Goal: Task Accomplishment & Management: Use online tool/utility

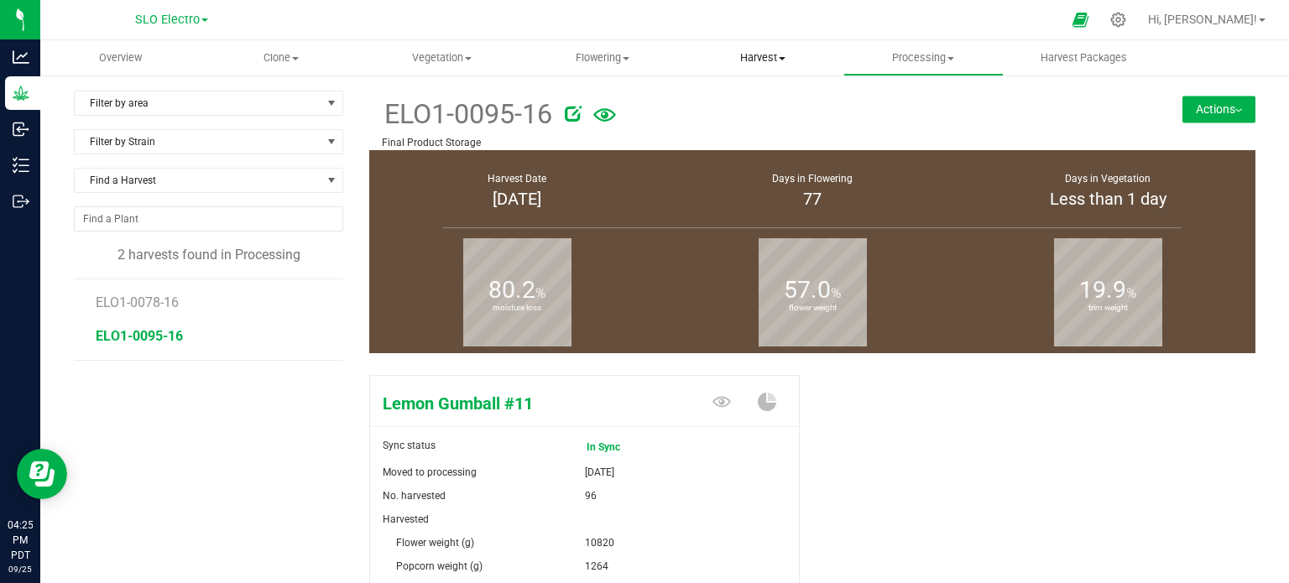
click at [781, 47] on uib-tab-heading "Harvest Harvests Harvested plants" at bounding box center [762, 58] width 159 height 34
click at [755, 95] on span "Harvests" at bounding box center [728, 101] width 93 height 14
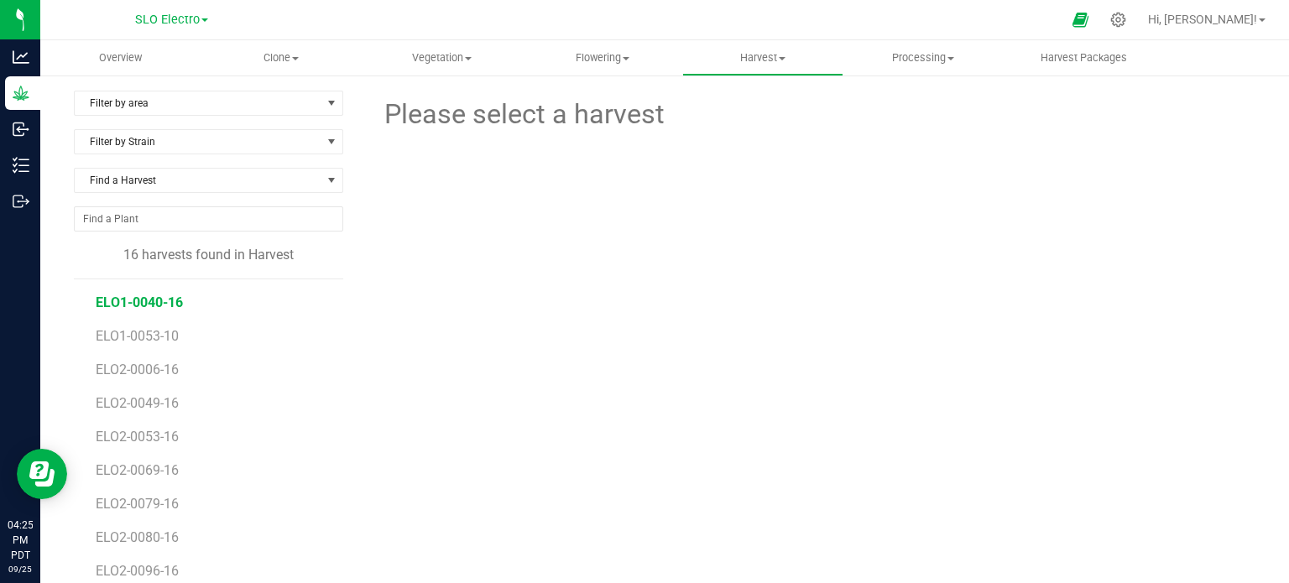
click at [141, 297] on span "ELO1-0040-16" at bounding box center [139, 303] width 87 height 16
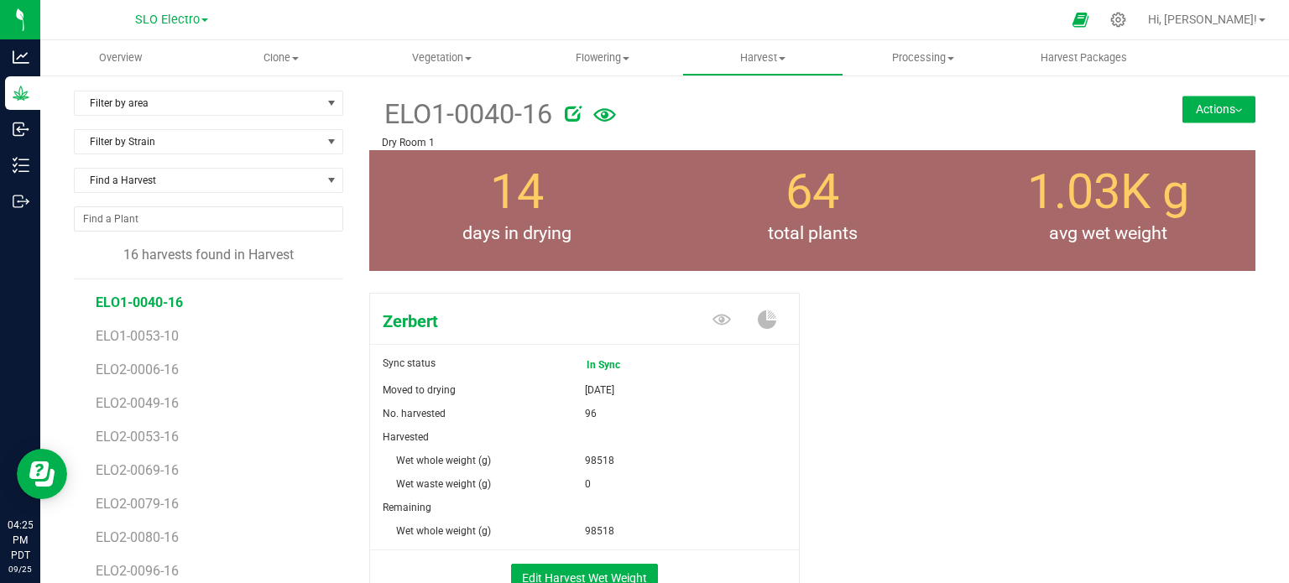
click at [1213, 118] on button "Actions" at bounding box center [1219, 109] width 73 height 27
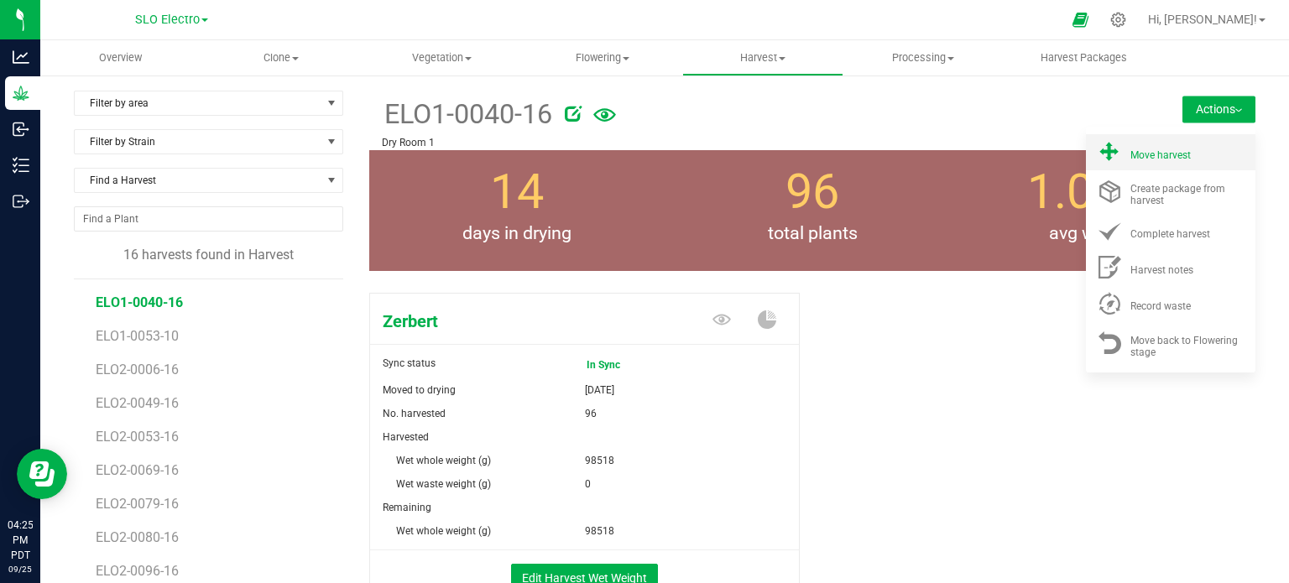
click at [1153, 161] on li "Move harvest" at bounding box center [1171, 152] width 170 height 36
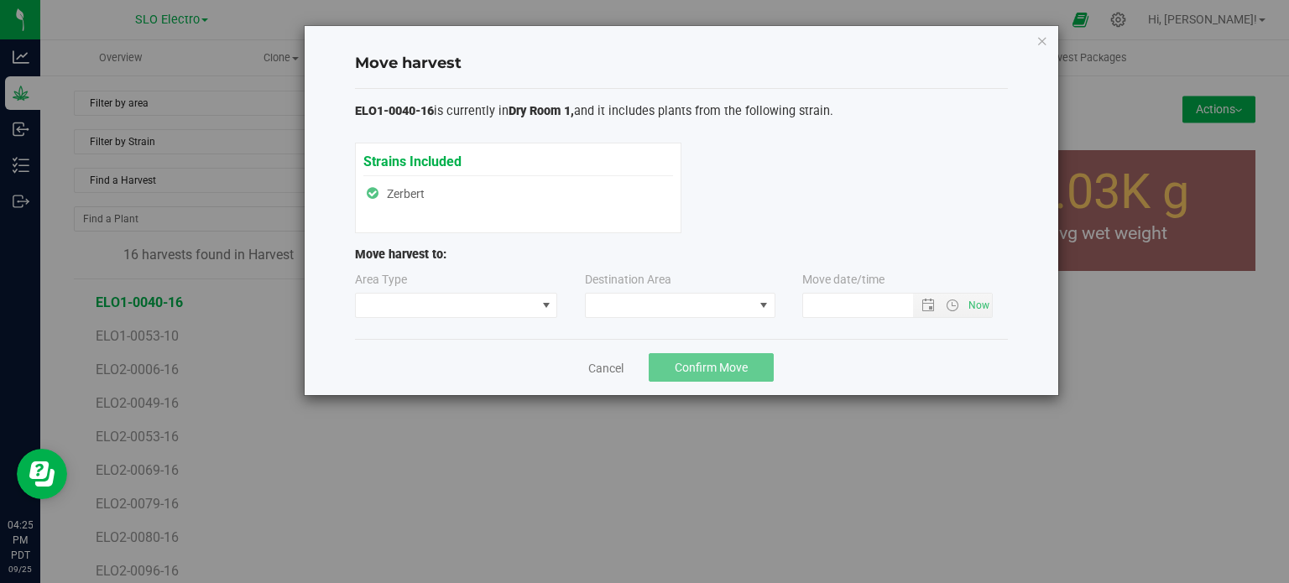
type input "[DATE] 4:25 PM"
click at [493, 305] on span at bounding box center [446, 305] width 180 height 23
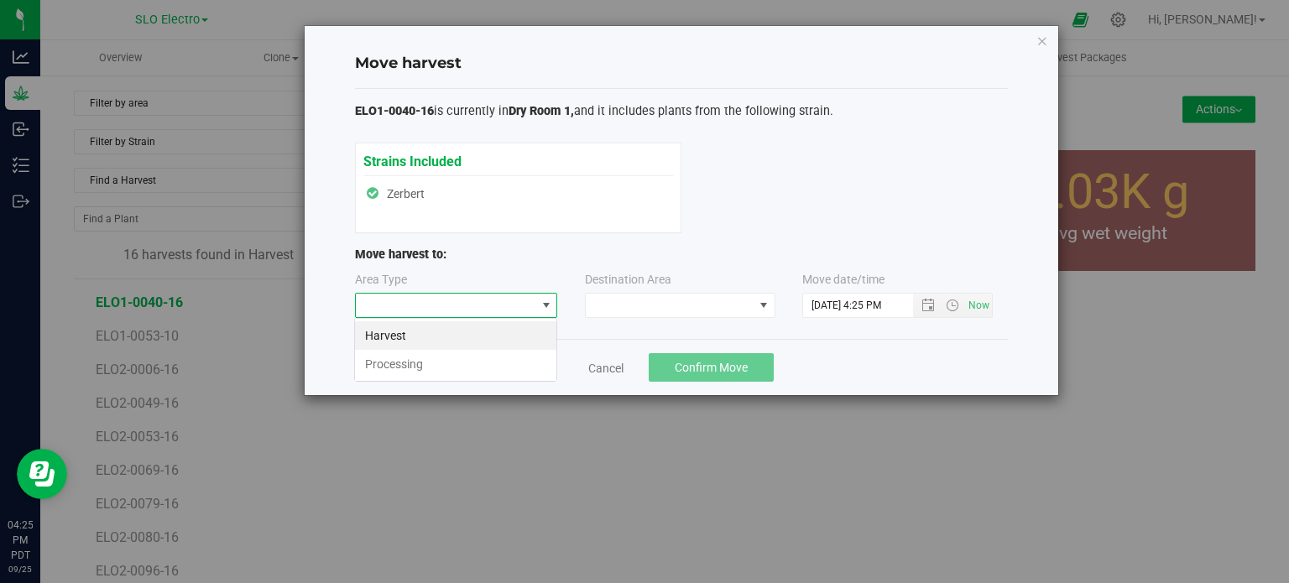
scroll to position [24, 202]
click at [448, 368] on li "Processing" at bounding box center [455, 364] width 201 height 29
click at [653, 300] on span at bounding box center [670, 305] width 168 height 23
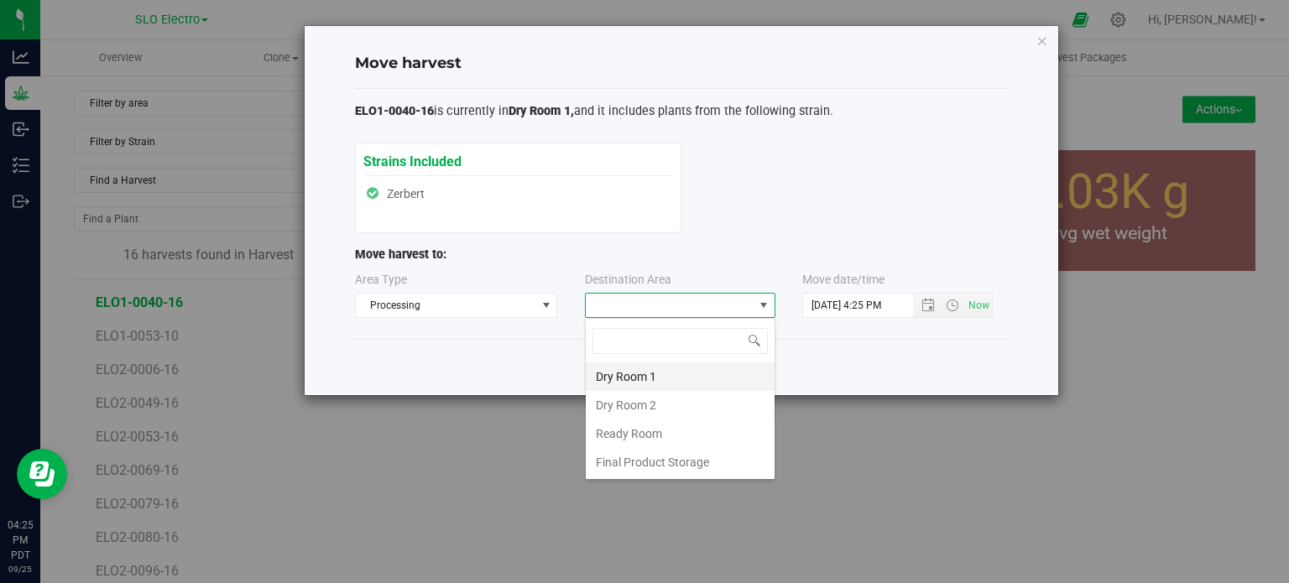
scroll to position [24, 191]
click at [660, 465] on li "Final Product Storage" at bounding box center [680, 462] width 189 height 29
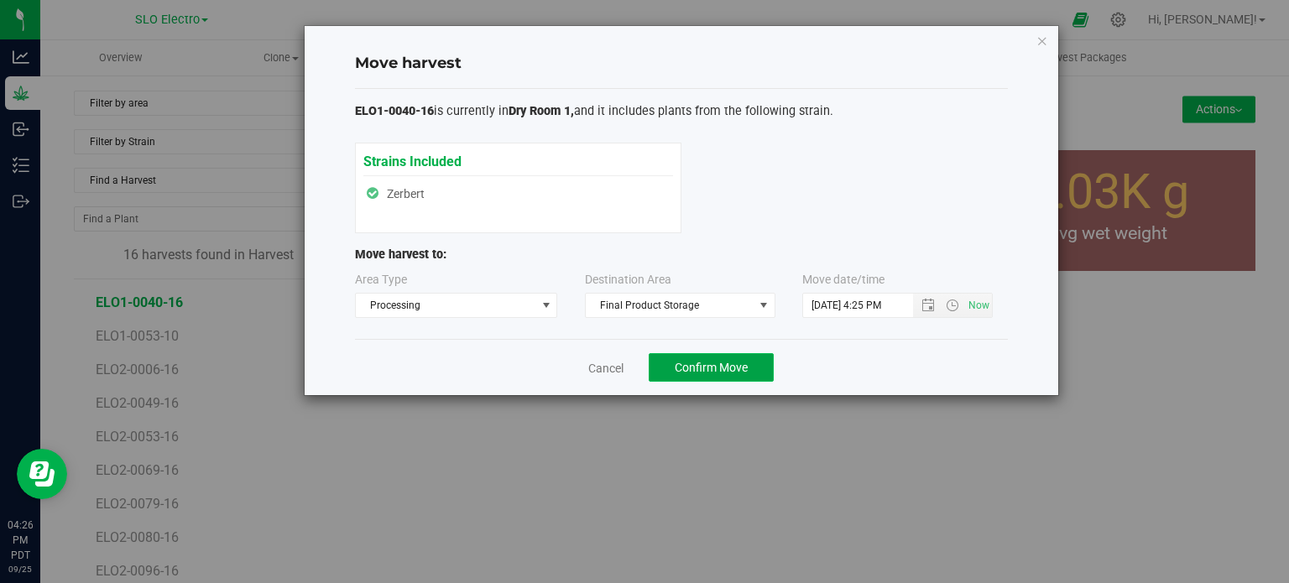
click at [702, 368] on span "Confirm Move" at bounding box center [711, 367] width 73 height 13
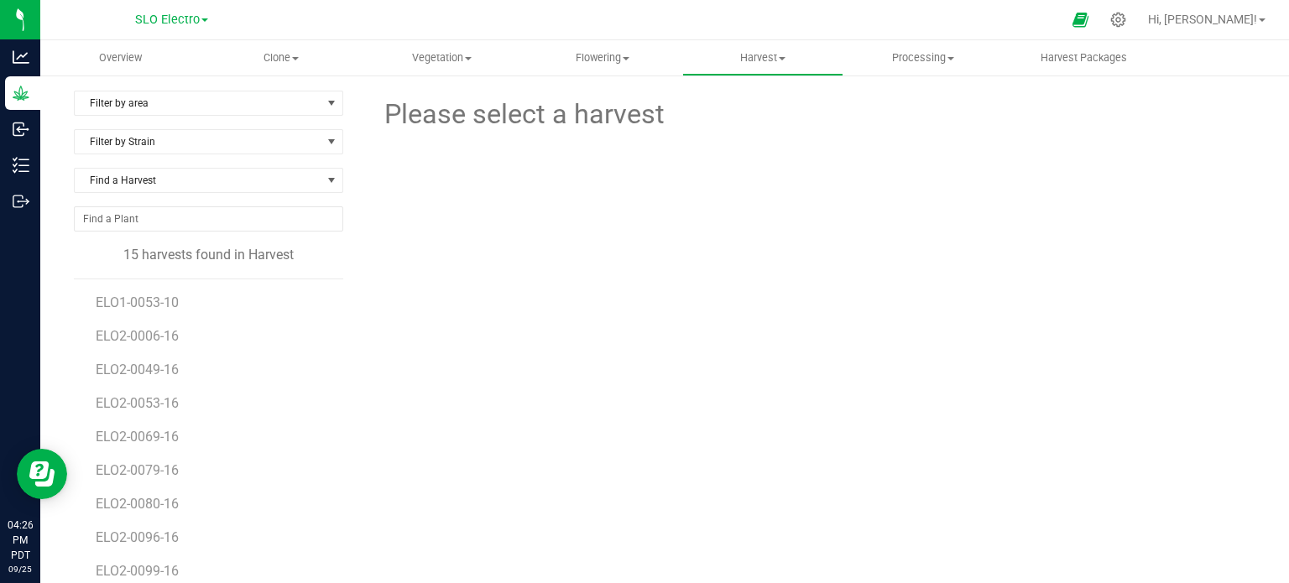
scroll to position [84, 0]
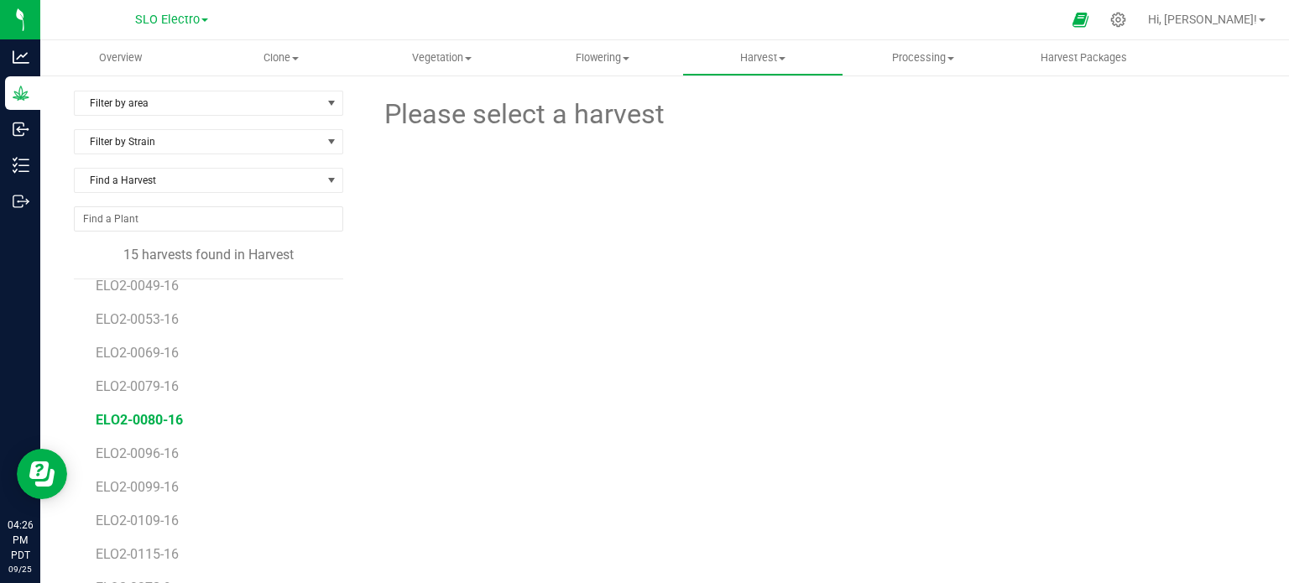
click at [151, 418] on span "ELO2-0080-16" at bounding box center [139, 420] width 87 height 16
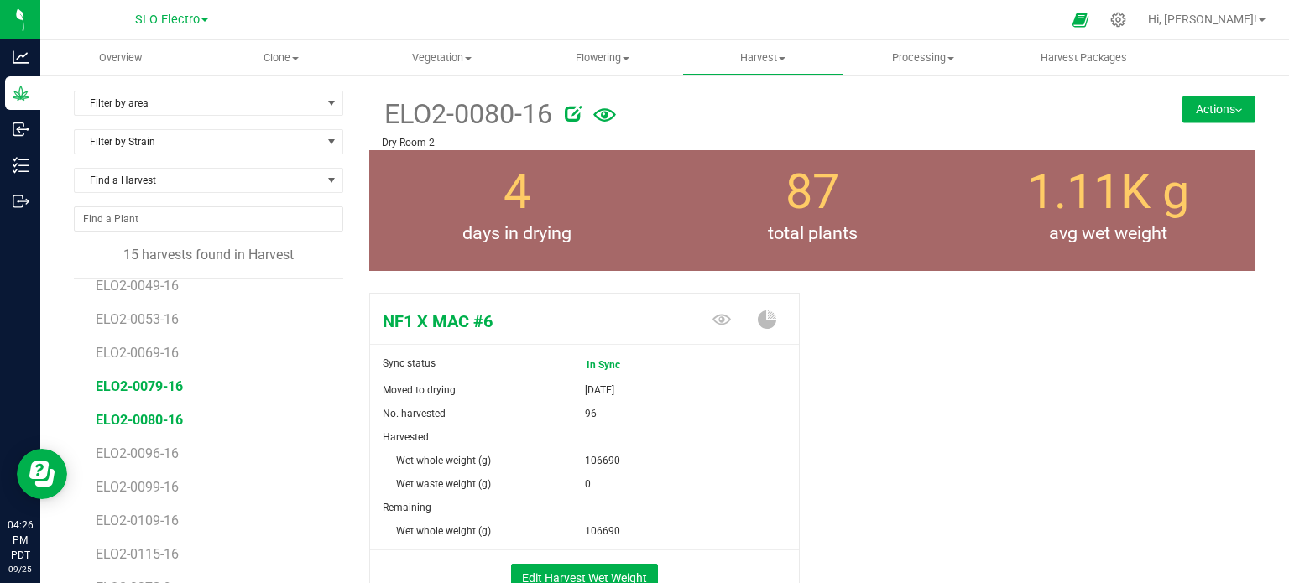
click at [159, 389] on span "ELO2-0079-16" at bounding box center [139, 387] width 87 height 16
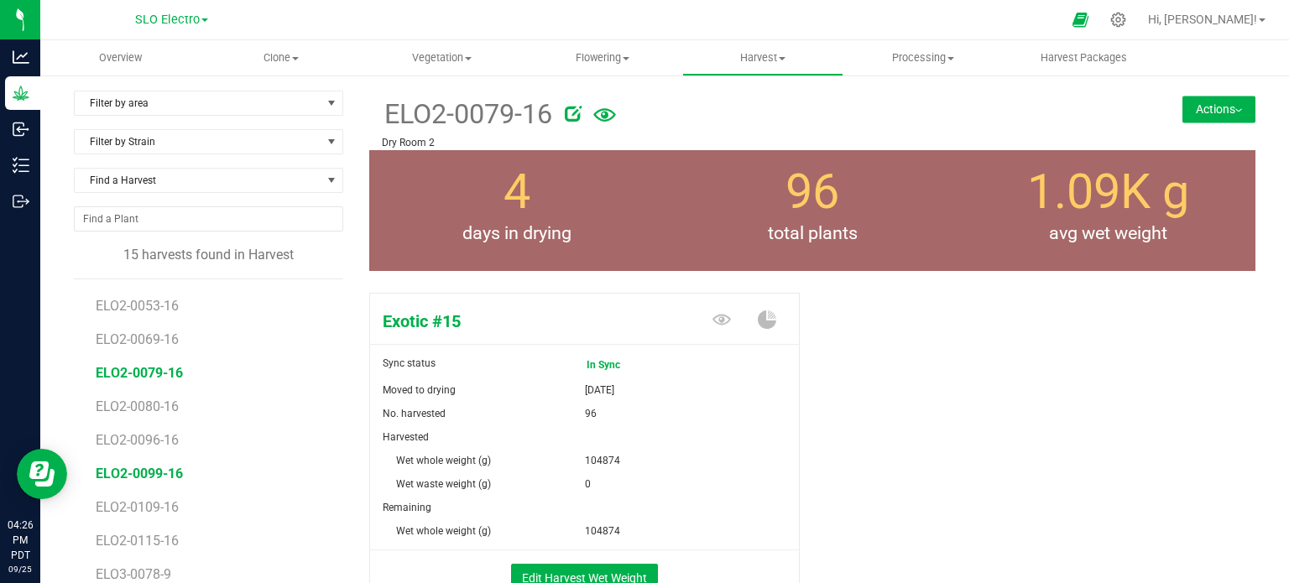
click at [161, 475] on span "ELO2-0099-16" at bounding box center [139, 474] width 87 height 16
click at [159, 365] on span "ELO2-0079-16" at bounding box center [139, 373] width 87 height 16
click at [168, 348] on li "ELO2-0069-16" at bounding box center [214, 333] width 236 height 34
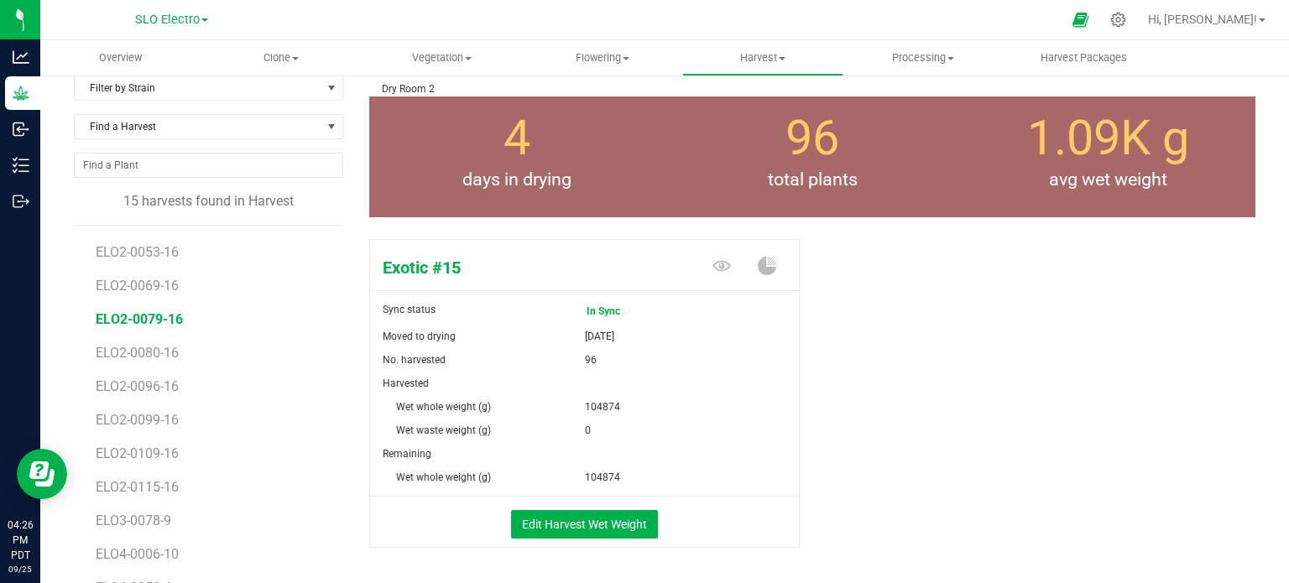
scroll to position [84, 0]
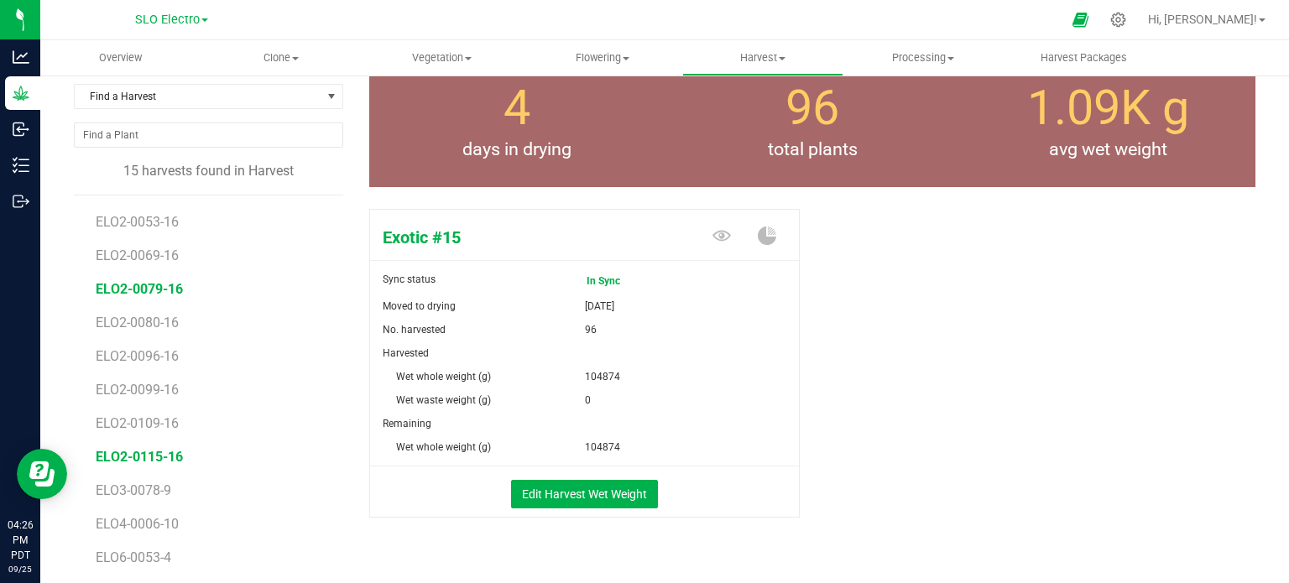
click at [164, 457] on span "ELO2-0115-16" at bounding box center [139, 457] width 87 height 16
click at [174, 417] on span "ELO2-0109-16" at bounding box center [139, 423] width 87 height 16
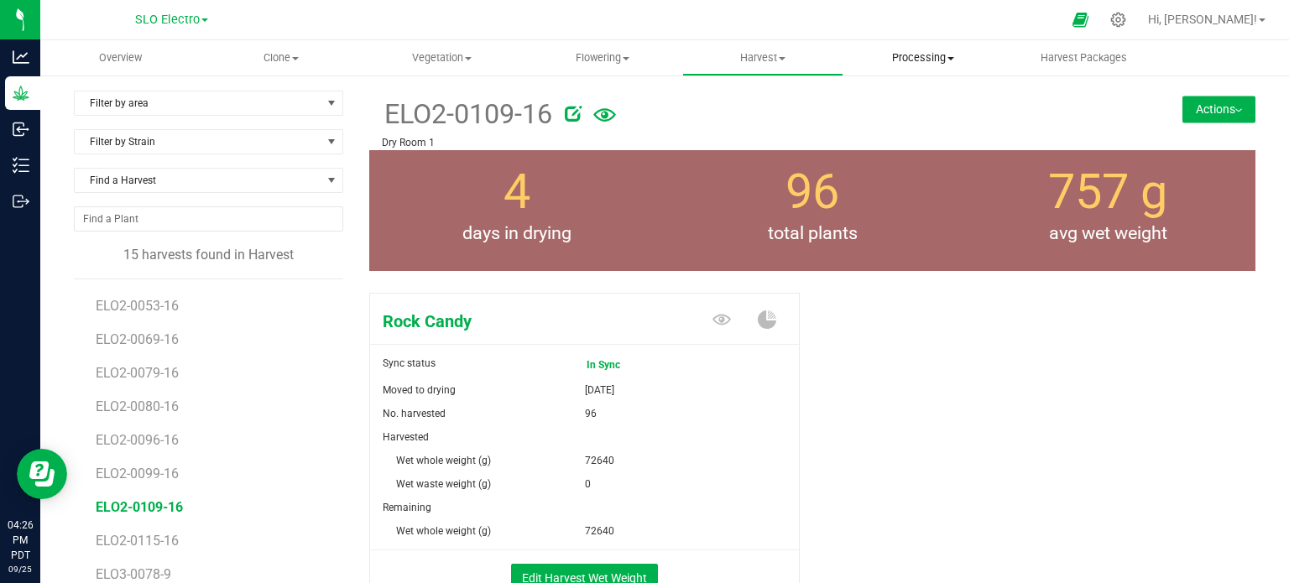
click at [916, 50] on uib-tab-heading "Processing Create package Processing harvests Processing plants Completed harve…" at bounding box center [923, 58] width 159 height 34
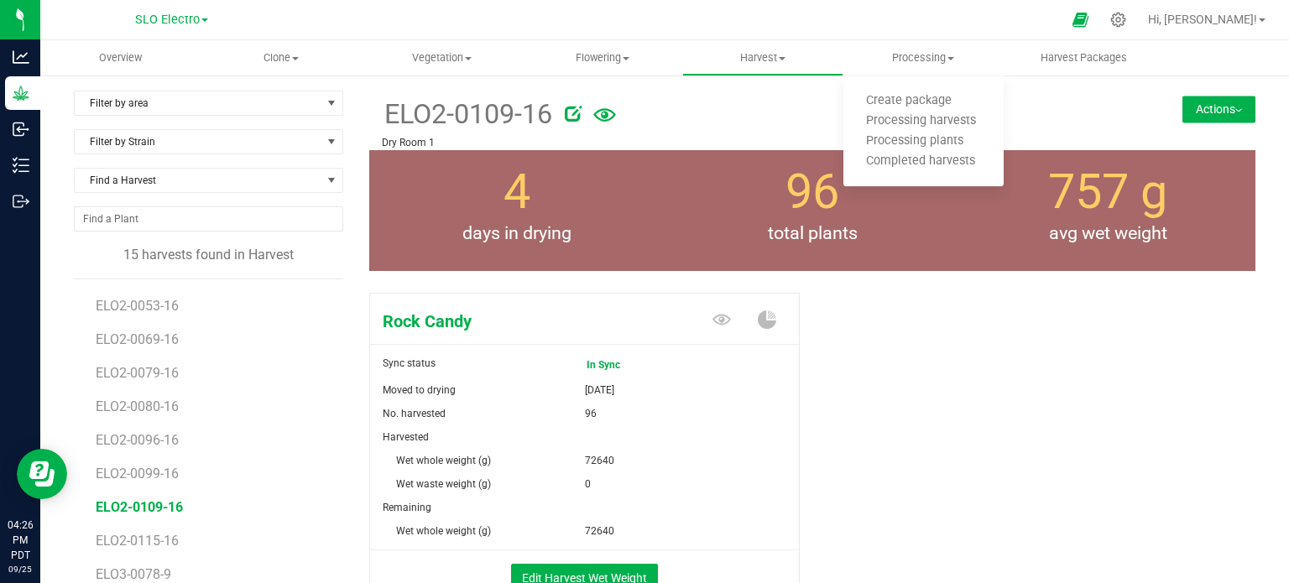
click at [780, 113] on div at bounding box center [836, 111] width 543 height 34
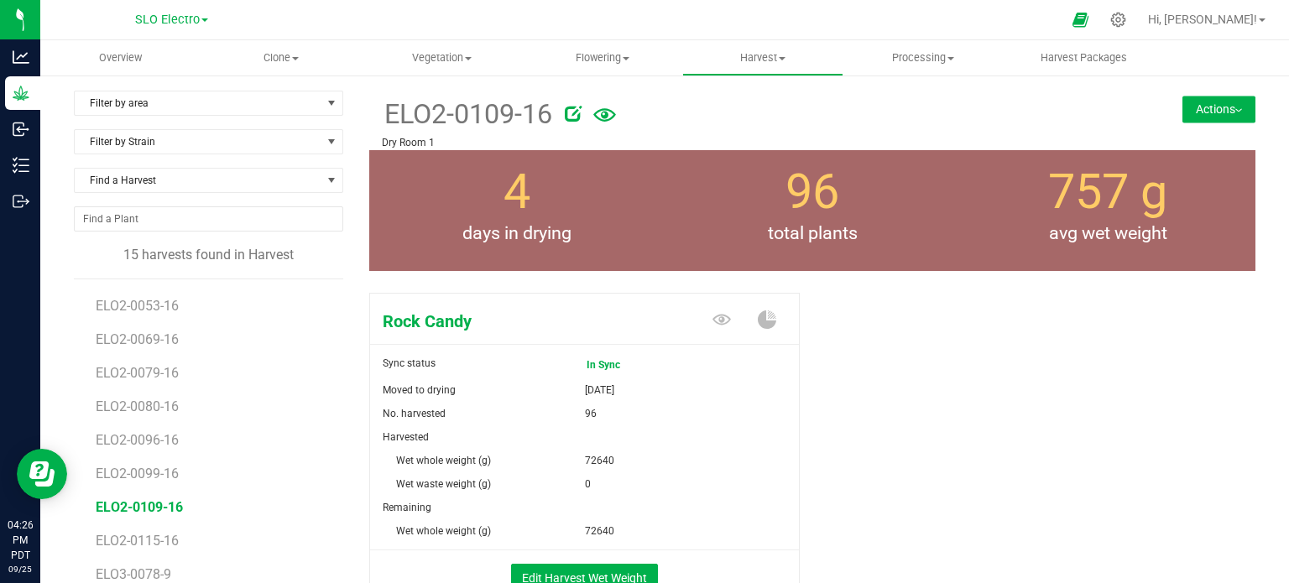
click at [1203, 114] on button "Actions" at bounding box center [1219, 109] width 73 height 27
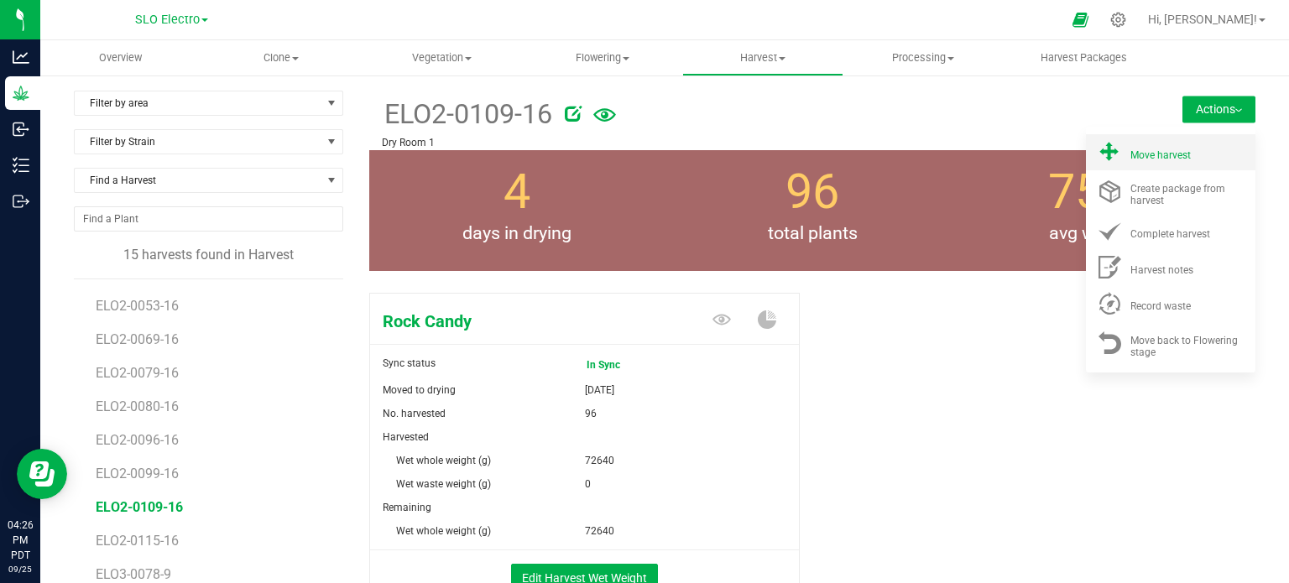
click at [1145, 158] on span "Move harvest" at bounding box center [1160, 155] width 60 height 12
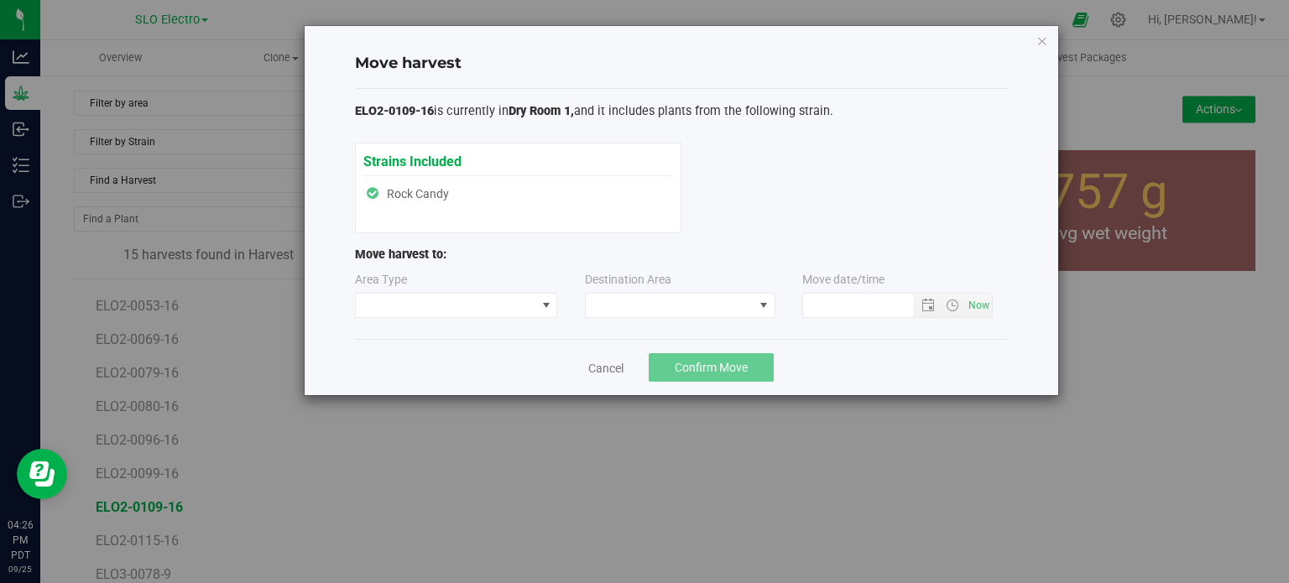
type input "[DATE] 4:26 PM"
click at [486, 302] on span at bounding box center [446, 305] width 180 height 23
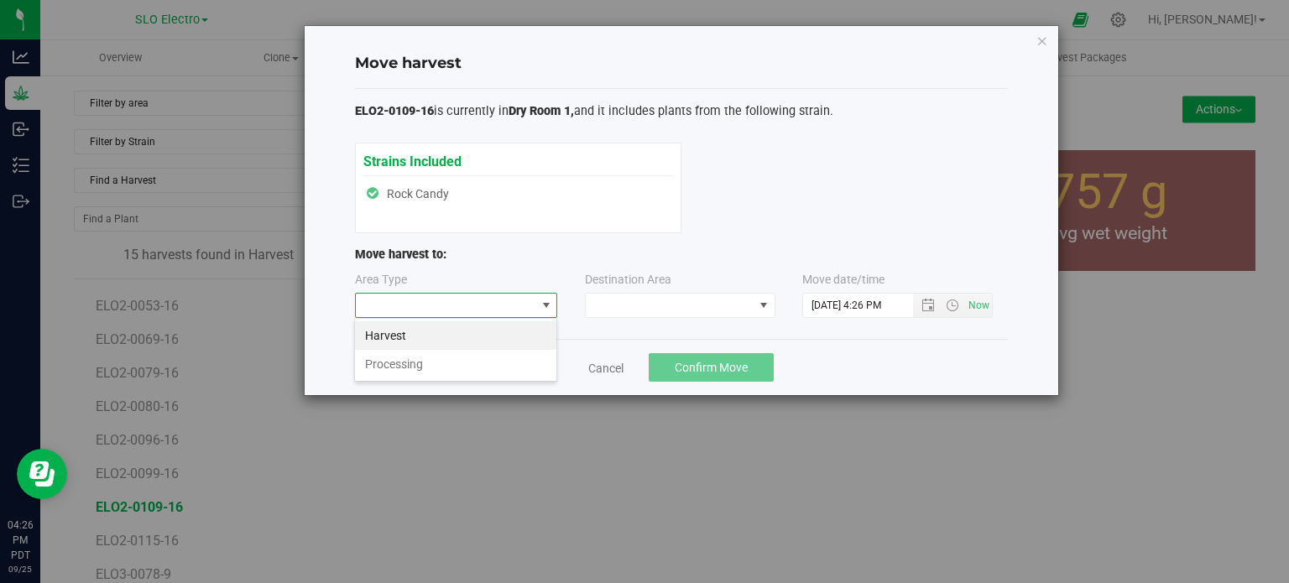
click at [430, 375] on li "Processing" at bounding box center [455, 364] width 201 height 29
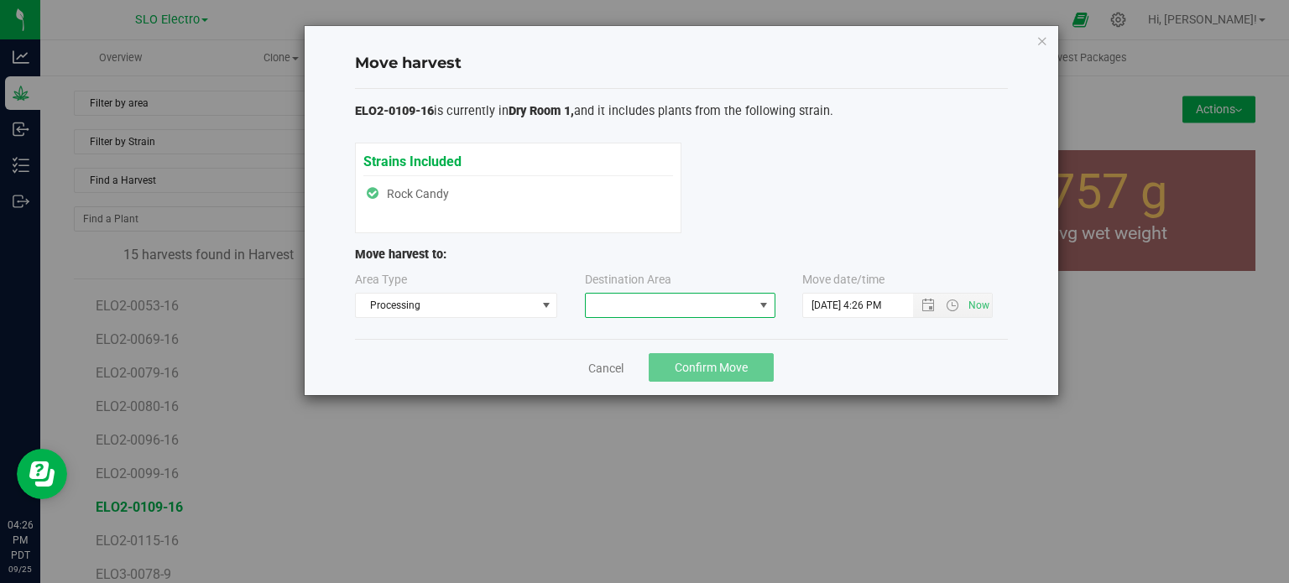
click at [645, 300] on span at bounding box center [670, 305] width 168 height 23
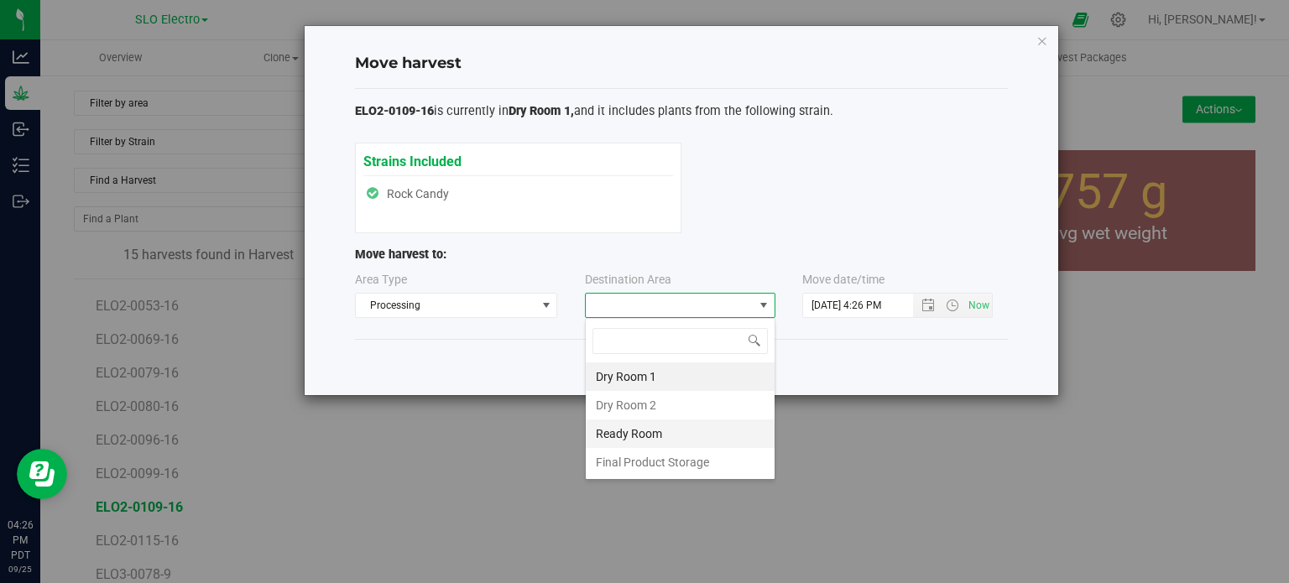
scroll to position [24, 191]
click at [693, 466] on li "Final Product Storage" at bounding box center [680, 462] width 189 height 29
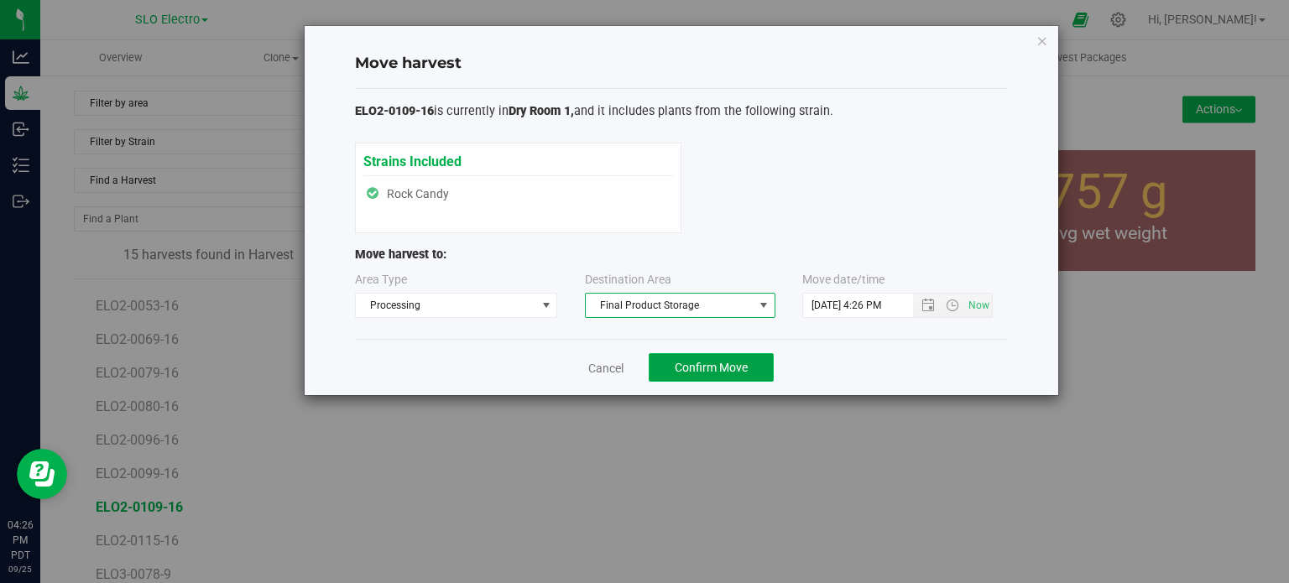
click at [722, 364] on span "Confirm Move" at bounding box center [711, 367] width 73 height 13
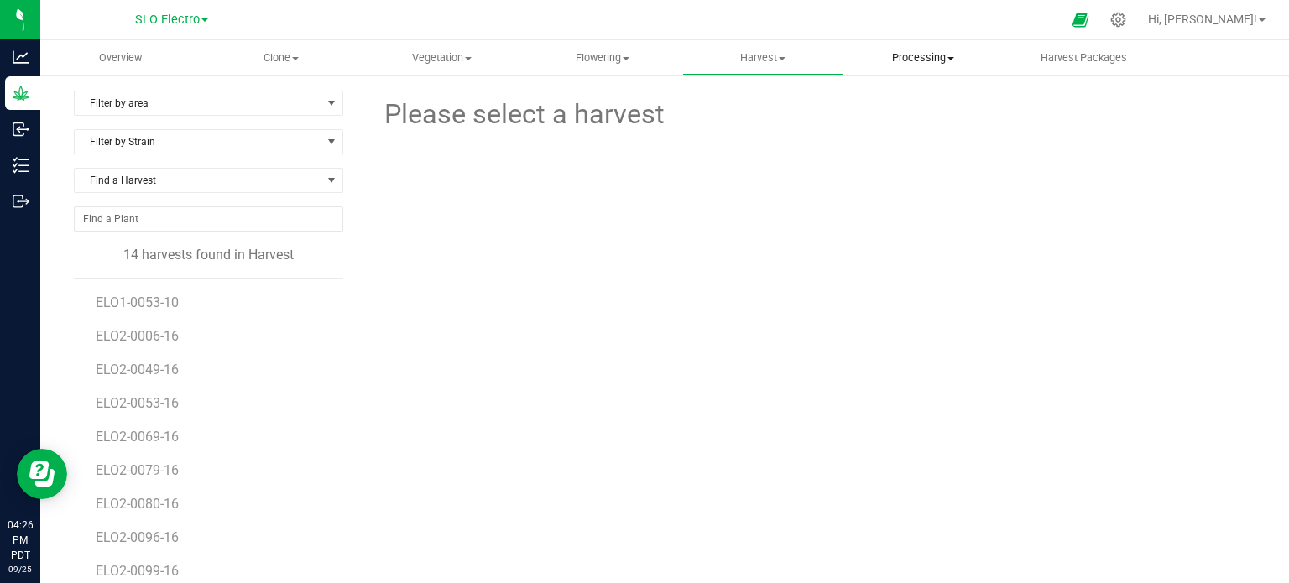
drag, startPoint x: 910, startPoint y: 29, endPoint x: 911, endPoint y: 42, distance: 13.5
click at [910, 29] on div at bounding box center [680, 19] width 761 height 33
click at [911, 43] on uib-tab-heading "Processing Create package Processing harvests Processing plants Completed harve…" at bounding box center [923, 58] width 159 height 34
click at [906, 121] on span "Processing harvests" at bounding box center [920, 121] width 155 height 14
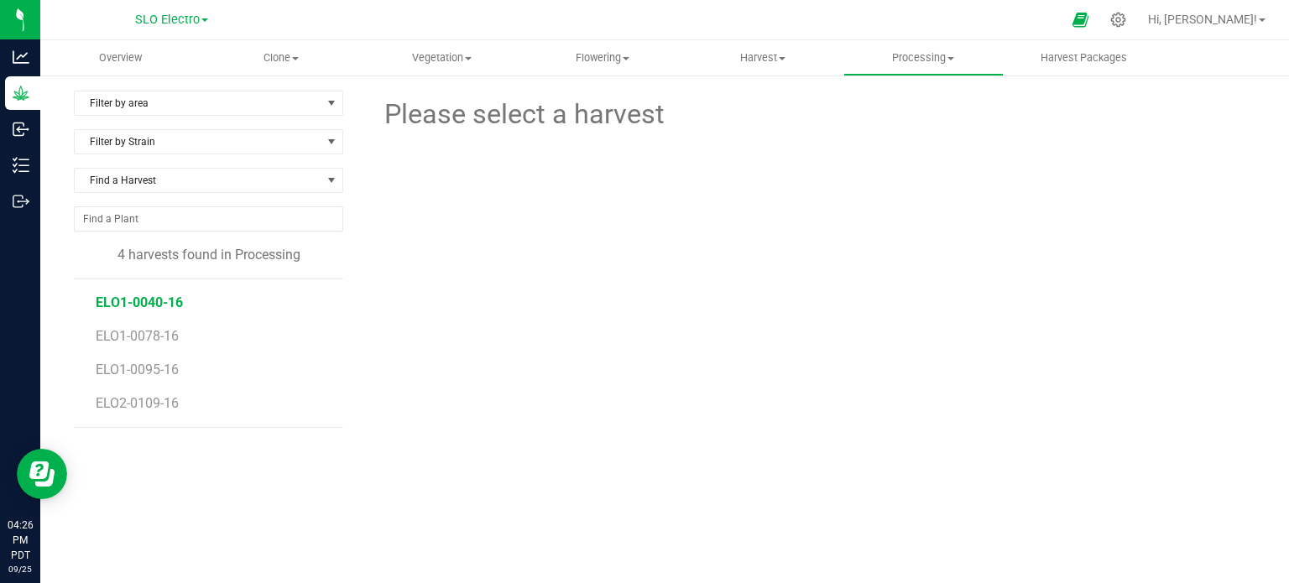
click at [166, 305] on span "ELO1-0040-16" at bounding box center [139, 303] width 87 height 16
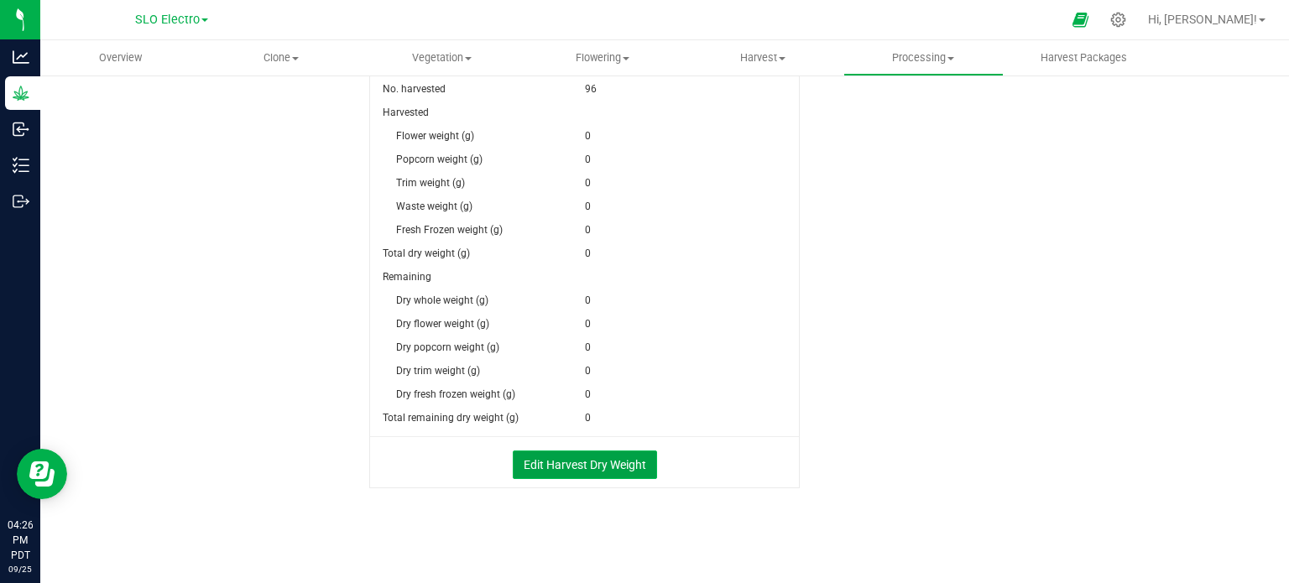
click at [561, 452] on button "Edit Harvest Dry Weight" at bounding box center [585, 465] width 144 height 29
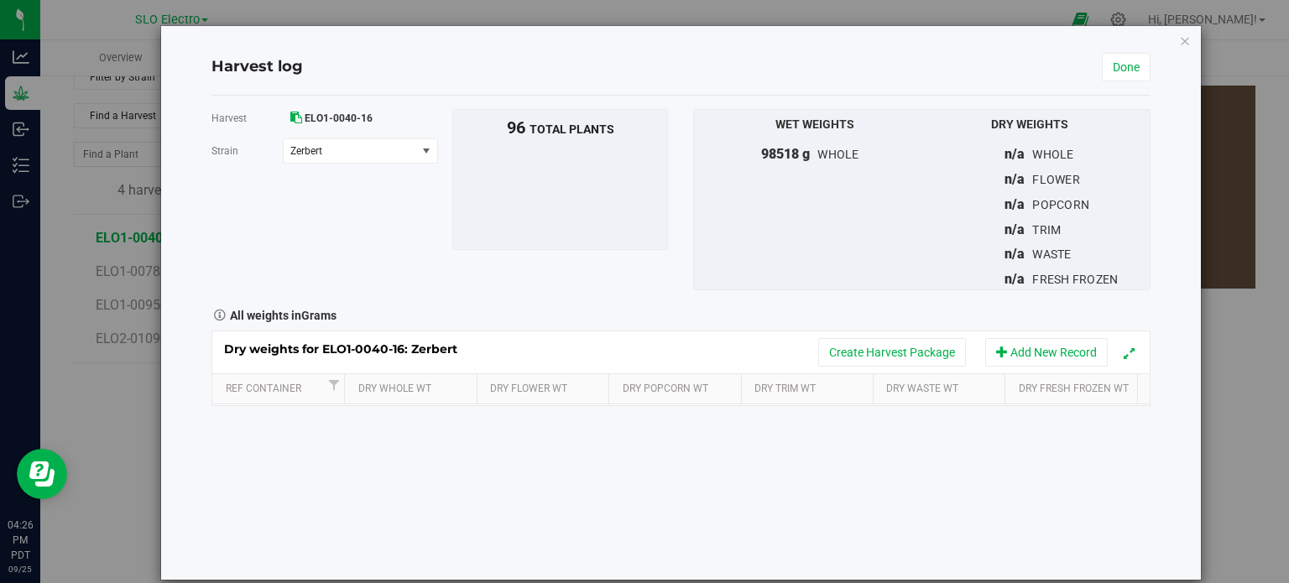
scroll to position [407, 0]
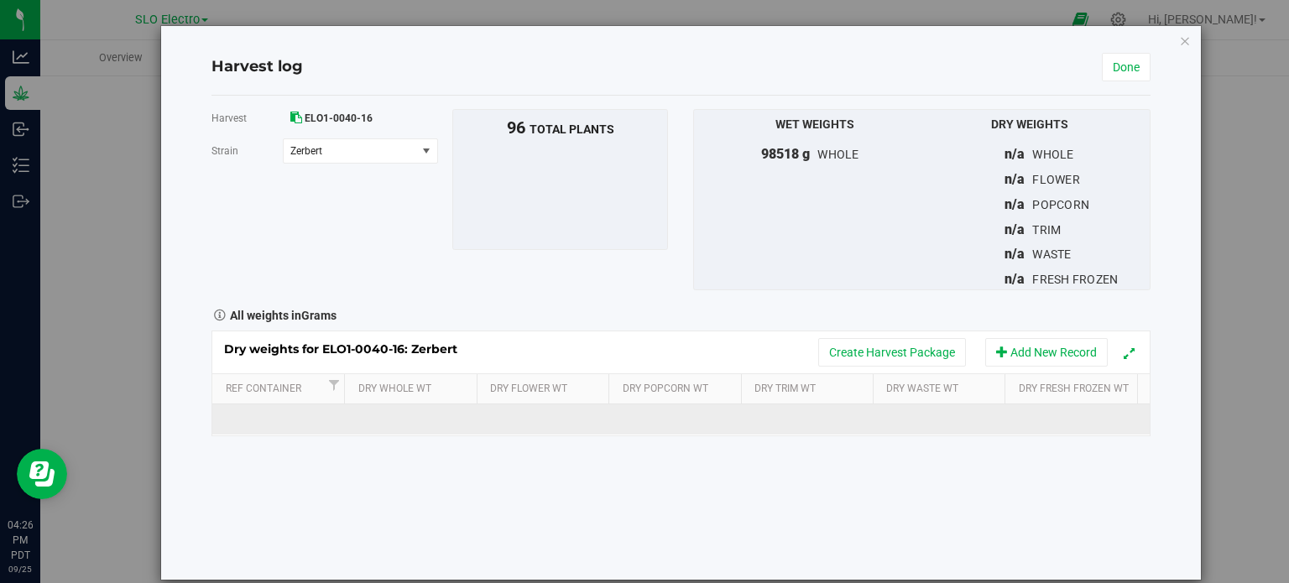
click at [537, 424] on td at bounding box center [547, 420] width 134 height 30
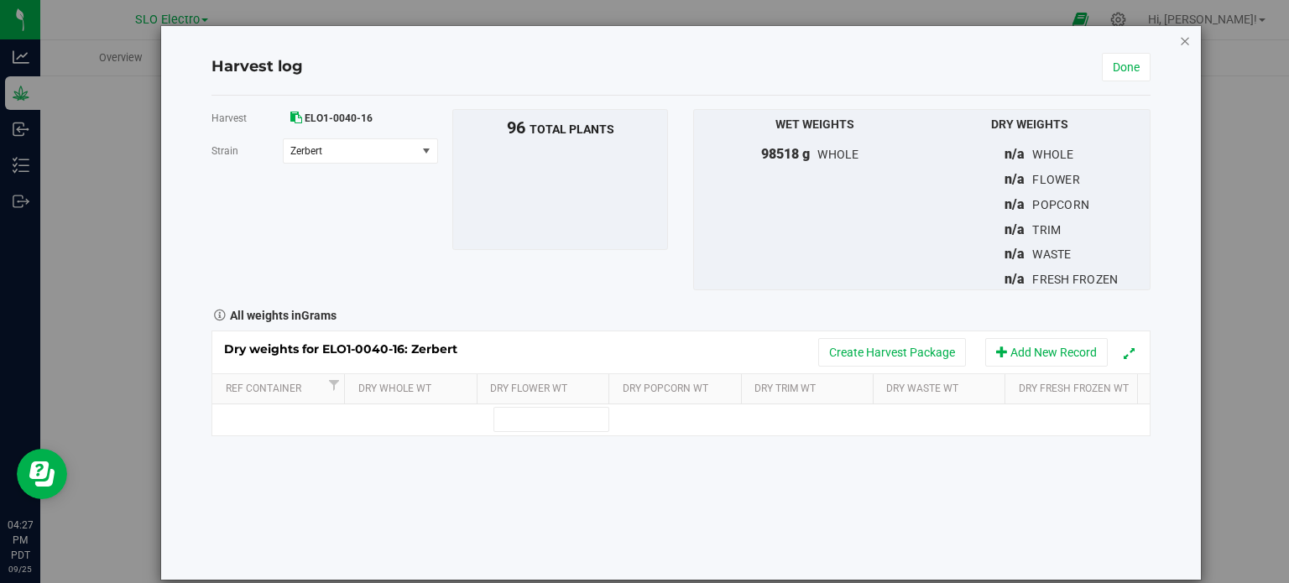
click at [1179, 39] on icon "button" at bounding box center [1185, 40] width 12 height 20
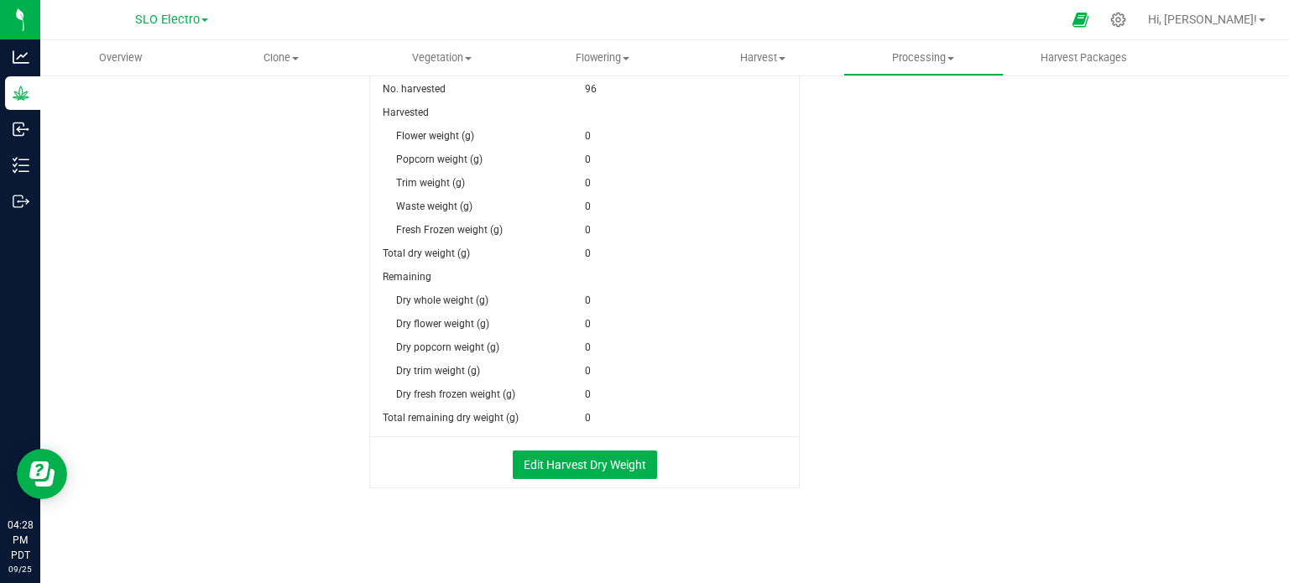
scroll to position [407, 0]
click at [604, 457] on button "Edit Harvest Dry Weight" at bounding box center [585, 465] width 144 height 29
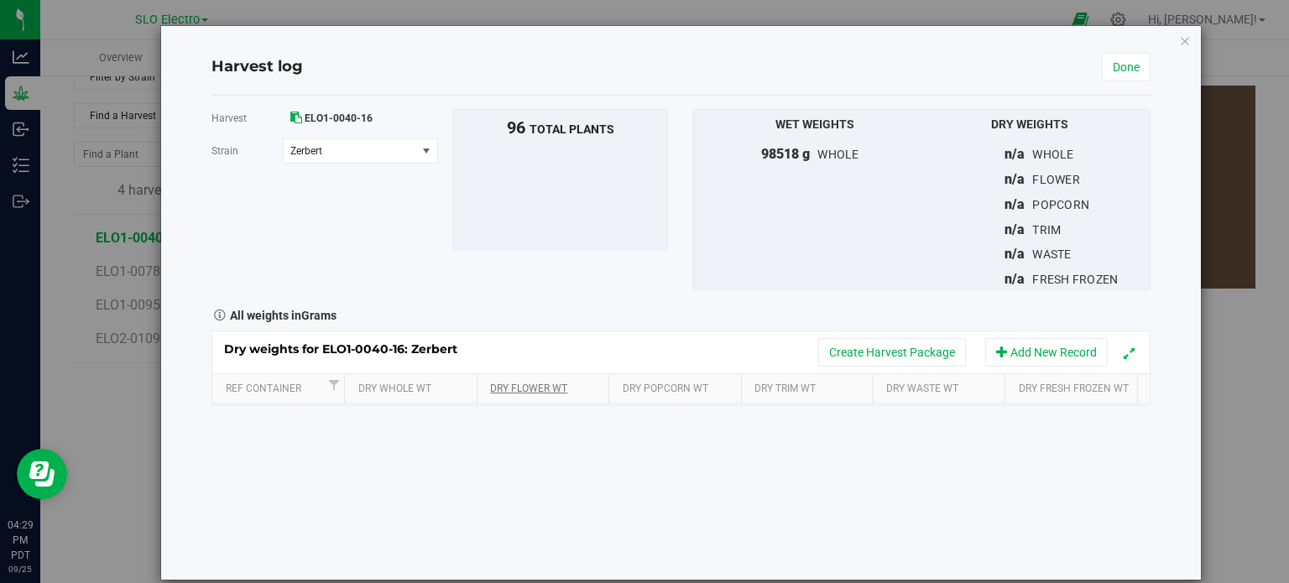
scroll to position [407, 0]
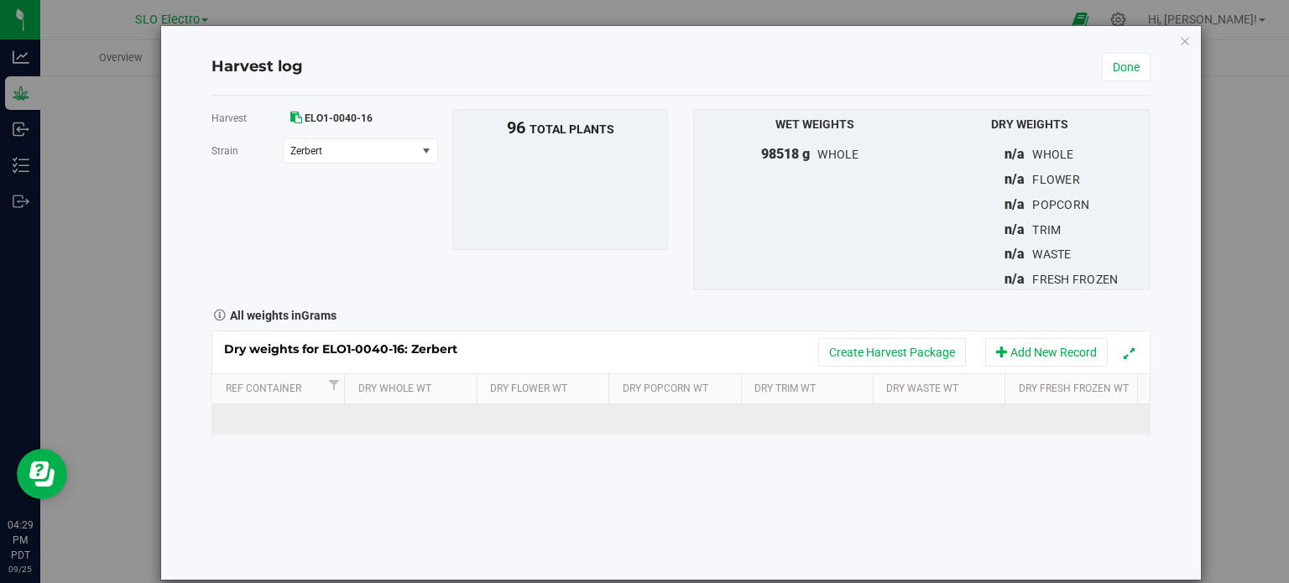
click at [668, 418] on td at bounding box center [681, 420] width 134 height 30
click at [504, 415] on td at bounding box center [547, 420] width 134 height 30
click at [538, 432] on td at bounding box center [547, 420] width 134 height 30
type input "13244"
click at [685, 410] on span at bounding box center [685, 419] width 116 height 25
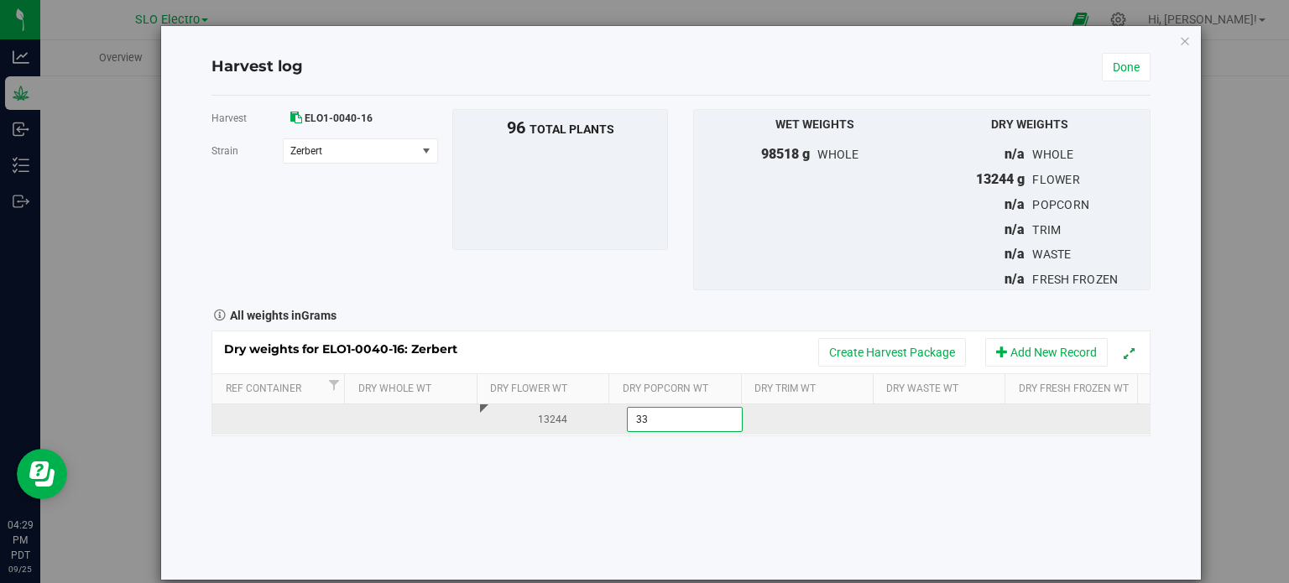
type input "337"
click at [822, 421] on span at bounding box center [819, 419] width 116 height 25
type input "2655"
click at [923, 412] on div at bounding box center [954, 419] width 121 height 25
click at [907, 415] on div at bounding box center [954, 419] width 121 height 25
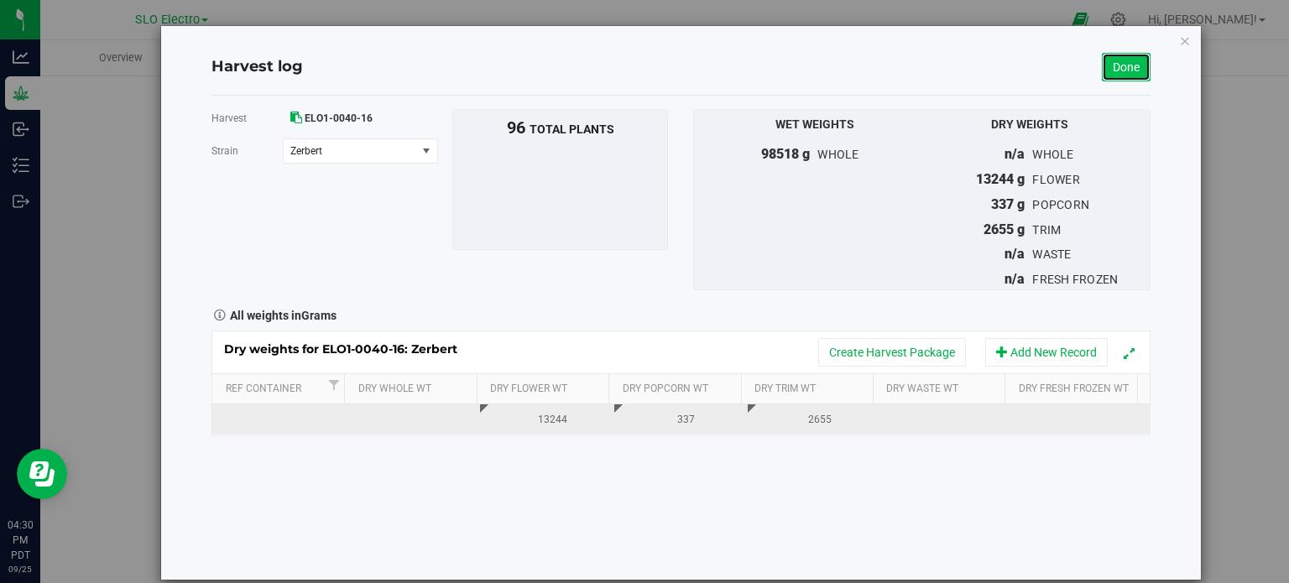
click at [1123, 76] on link "Done" at bounding box center [1126, 67] width 49 height 29
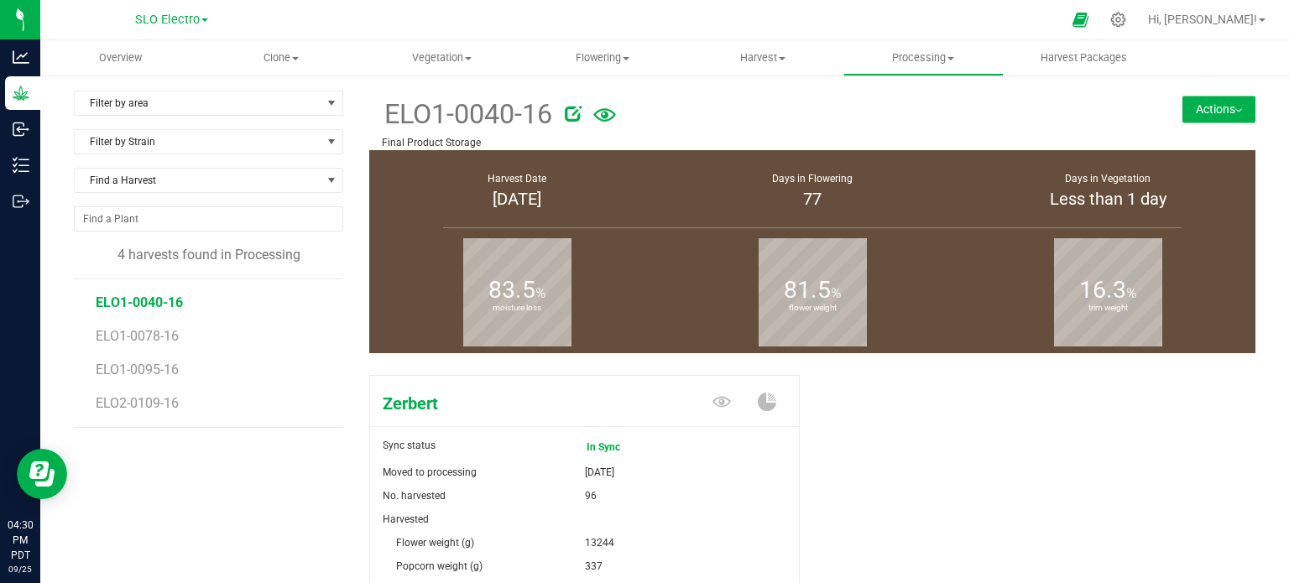
click at [1183, 105] on button "Actions" at bounding box center [1219, 109] width 73 height 27
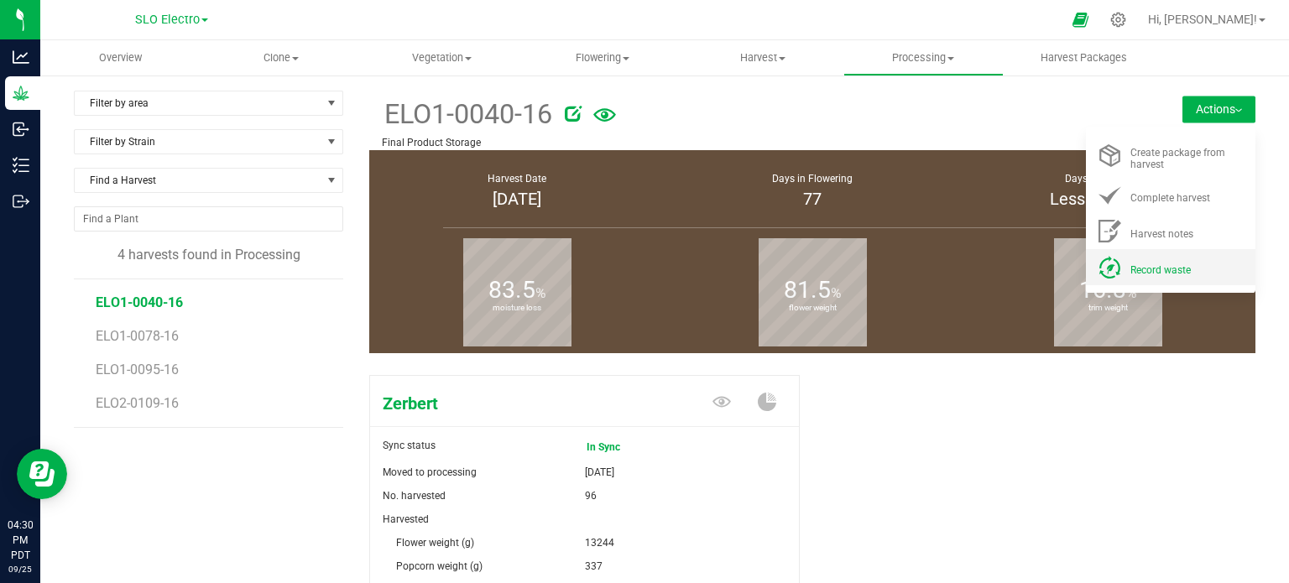
click at [1135, 265] on span "Record waste" at bounding box center [1160, 270] width 60 height 12
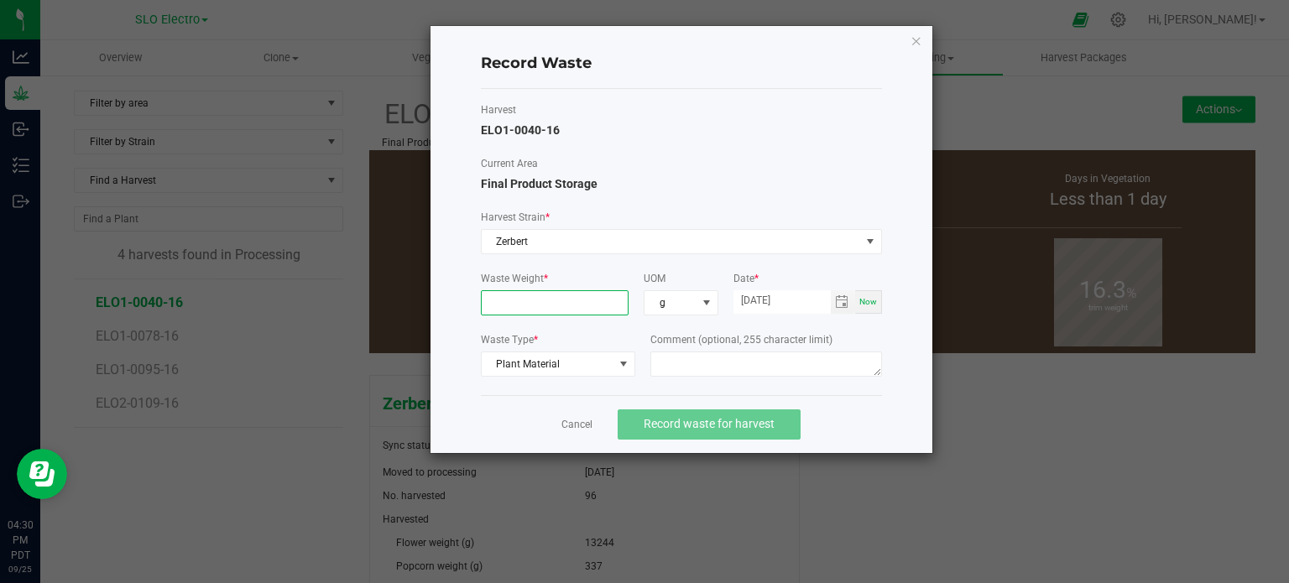
click at [533, 307] on input at bounding box center [555, 302] width 147 height 23
type input "2685.0000 g"
click at [866, 410] on div "Cancel Record waste for harvest" at bounding box center [681, 424] width 401 height 58
click at [749, 426] on span "Record waste for harvest" at bounding box center [709, 423] width 131 height 13
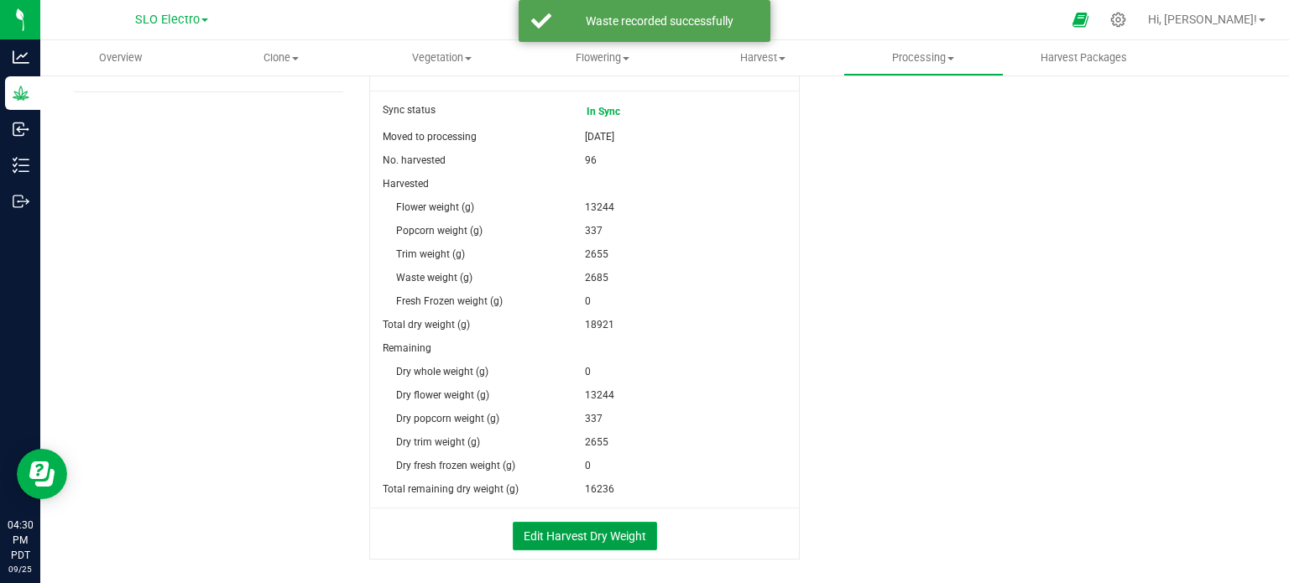
click at [618, 536] on button "Edit Harvest Dry Weight" at bounding box center [585, 536] width 144 height 29
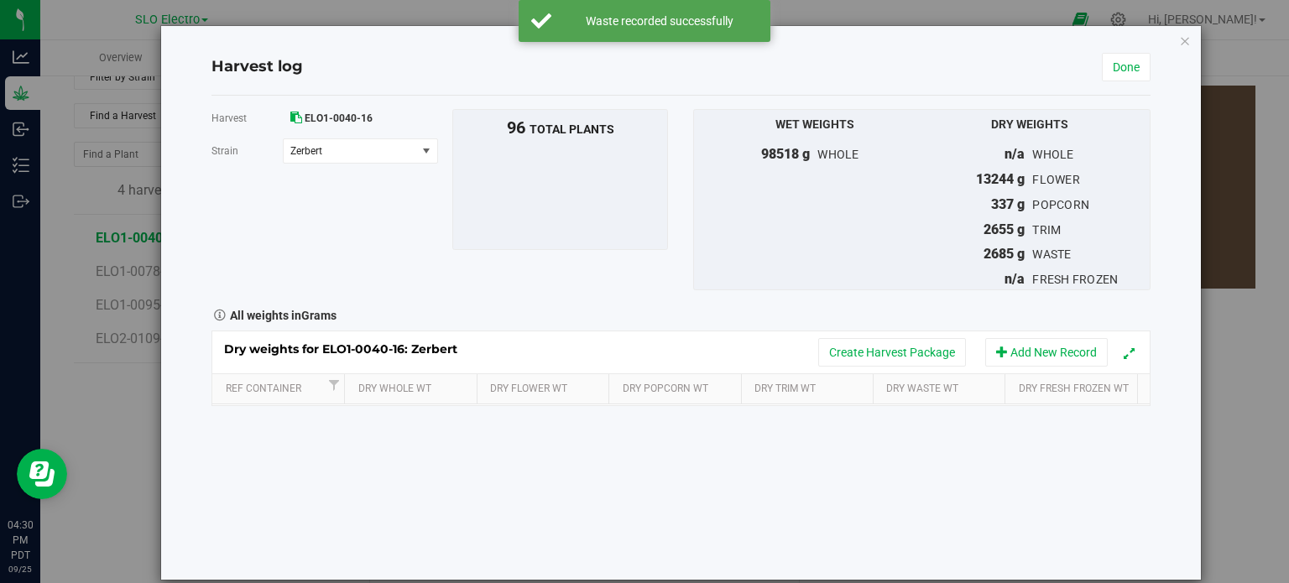
scroll to position [336, 0]
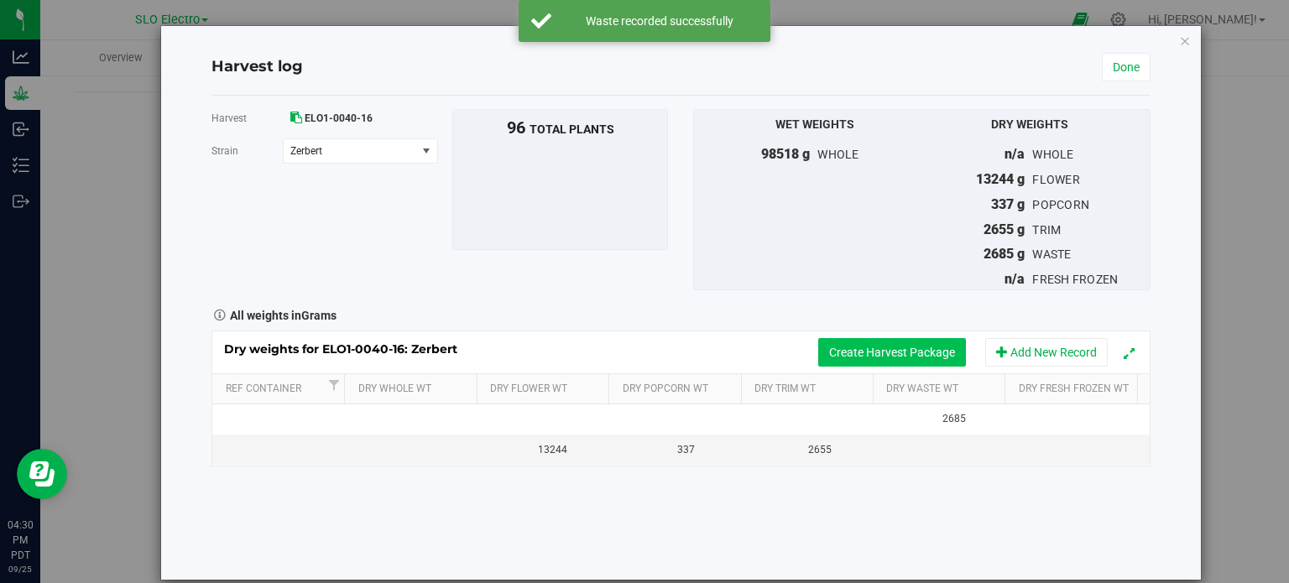
click at [863, 355] on button "Create Harvest Package" at bounding box center [892, 352] width 148 height 29
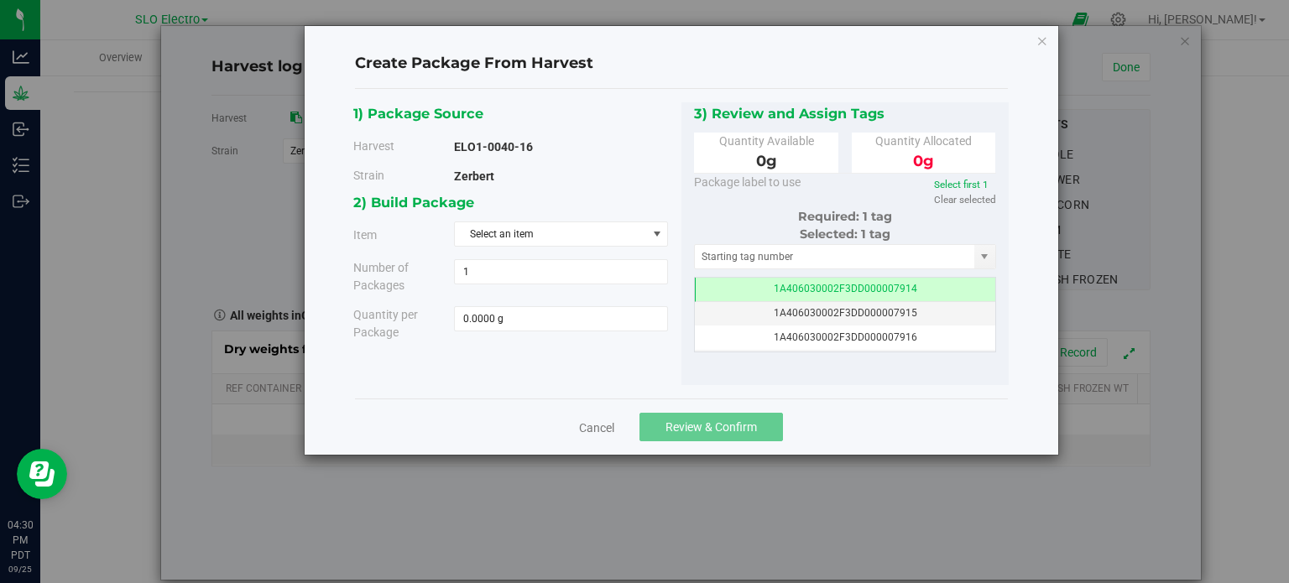
click at [610, 219] on div "2) Build Package Item Select an item ELO Bulk Flower Zerbert ELO Fresh Frozen Z…" at bounding box center [517, 272] width 328 height 162
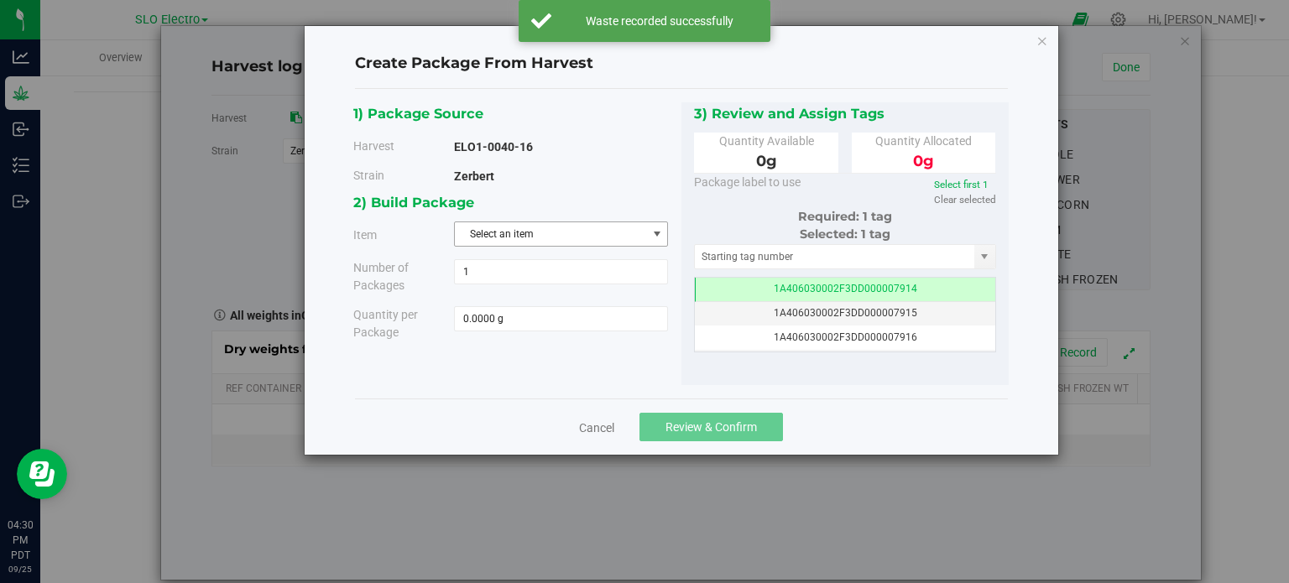
click at [604, 227] on span "Select an item" at bounding box center [550, 233] width 191 height 23
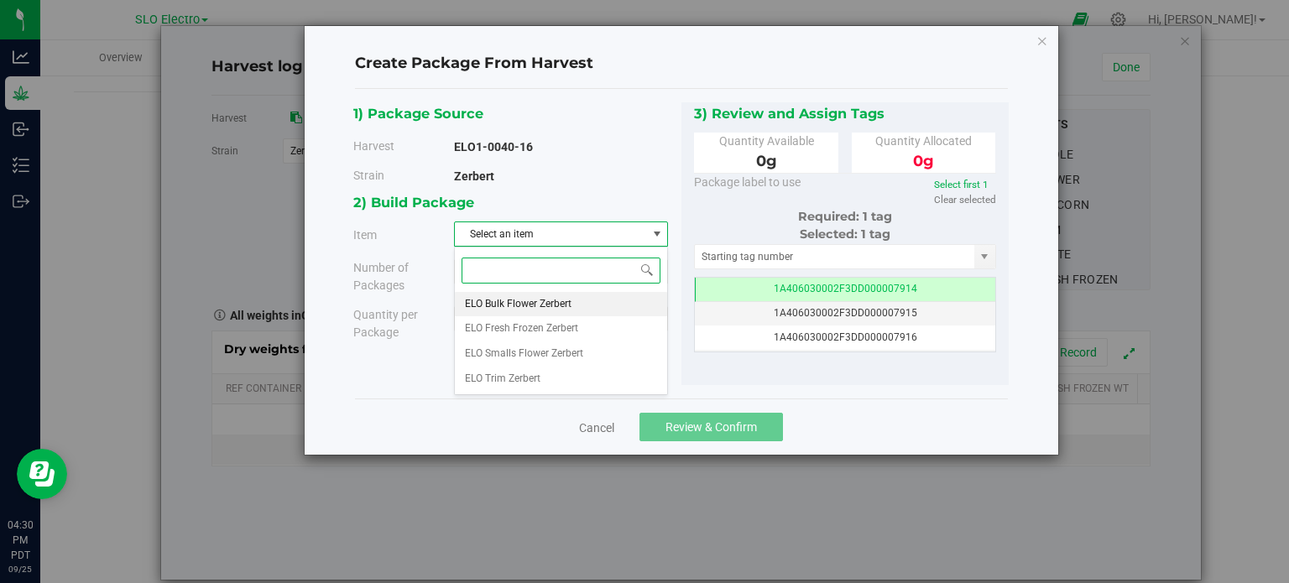
click at [567, 299] on span "ELO Bulk Flower Zerbert" at bounding box center [518, 305] width 107 height 22
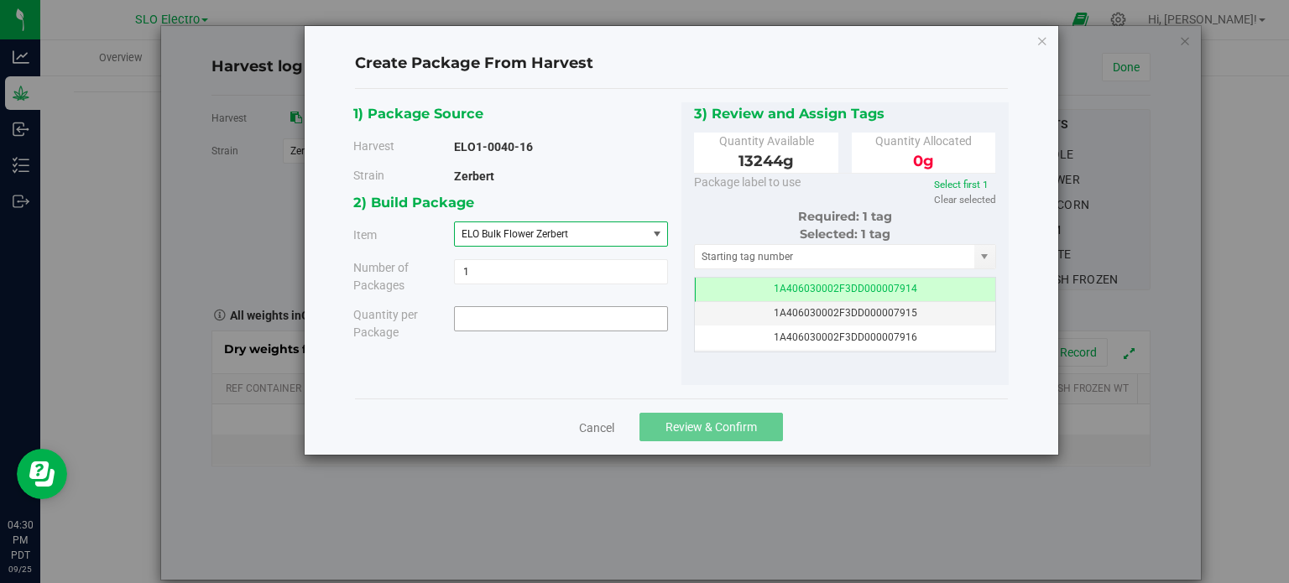
click at [548, 314] on span at bounding box center [561, 318] width 214 height 25
type input "13244"
type input "13244.0000 g"
drag, startPoint x: 901, startPoint y: 435, endPoint x: 896, endPoint y: 426, distance: 10.5
click at [901, 435] on div "Cancel Review & Confirm" at bounding box center [681, 427] width 653 height 56
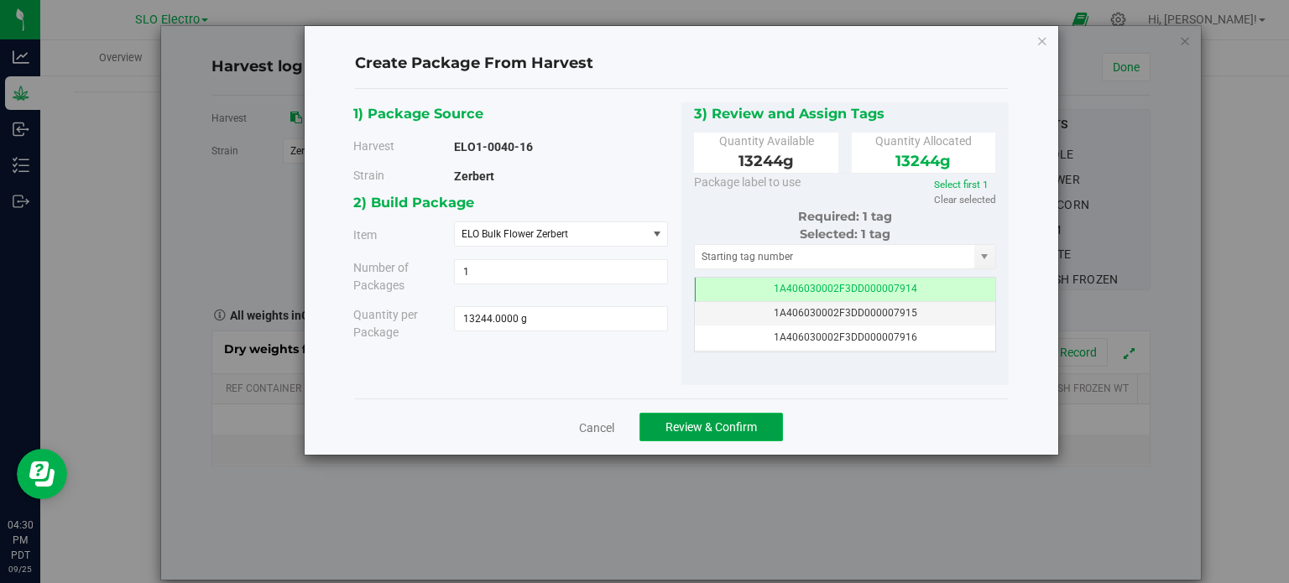
click at [689, 439] on button "Review & Confirm" at bounding box center [712, 427] width 144 height 29
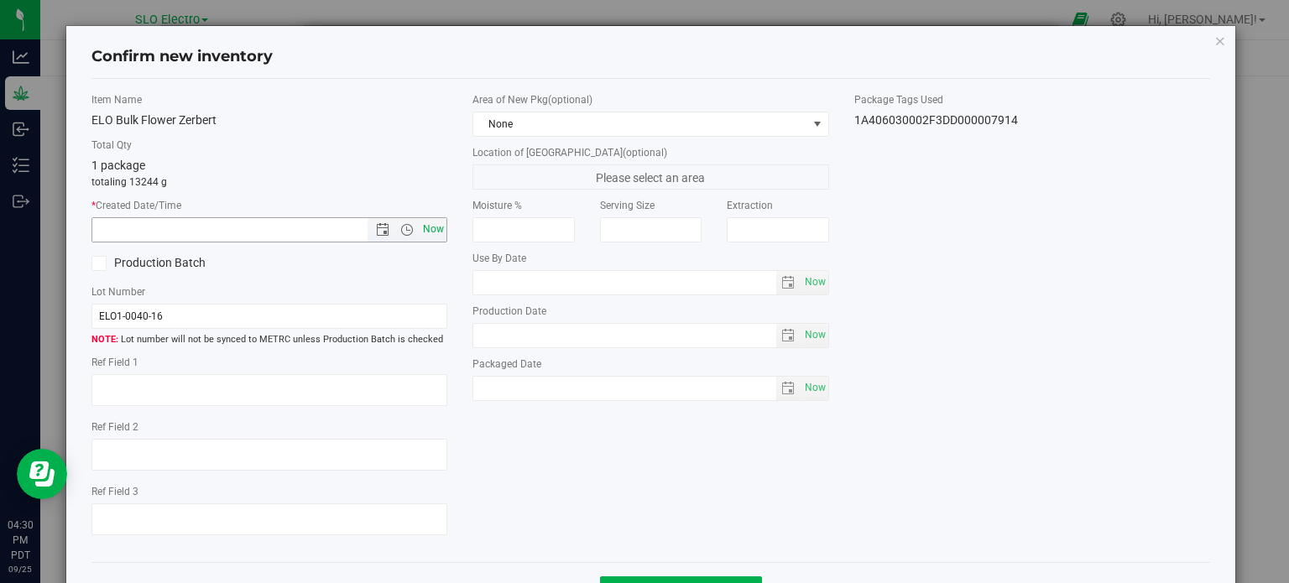
click at [426, 230] on span "Now" at bounding box center [434, 229] width 29 height 24
type input "[DATE] 4:30 PM"
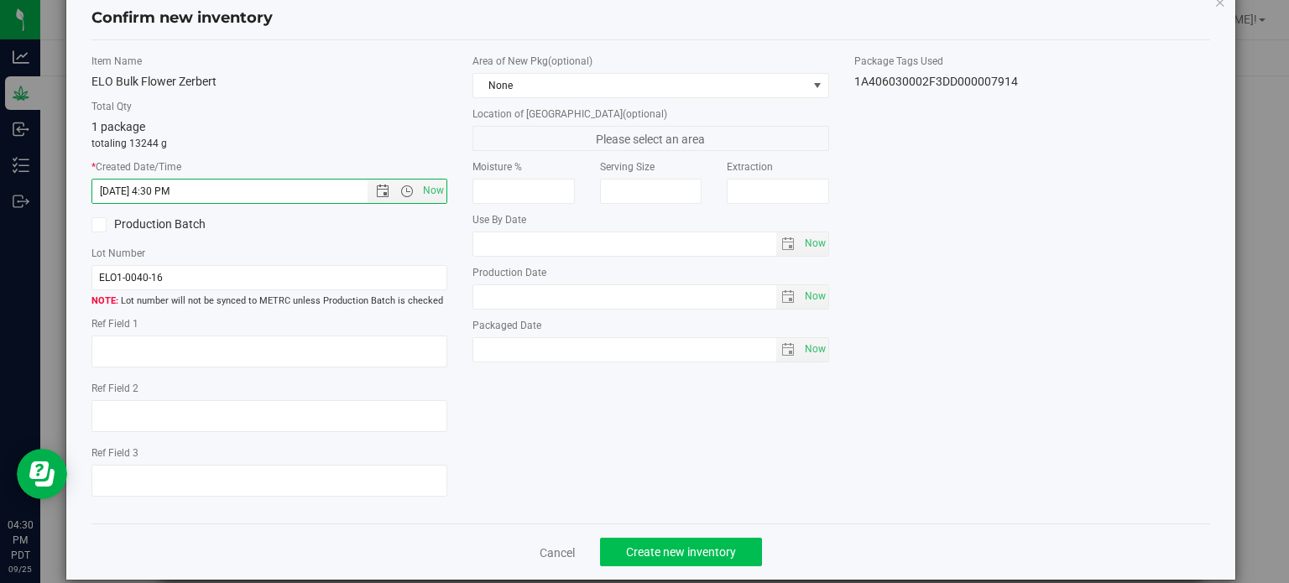
scroll to position [60, 0]
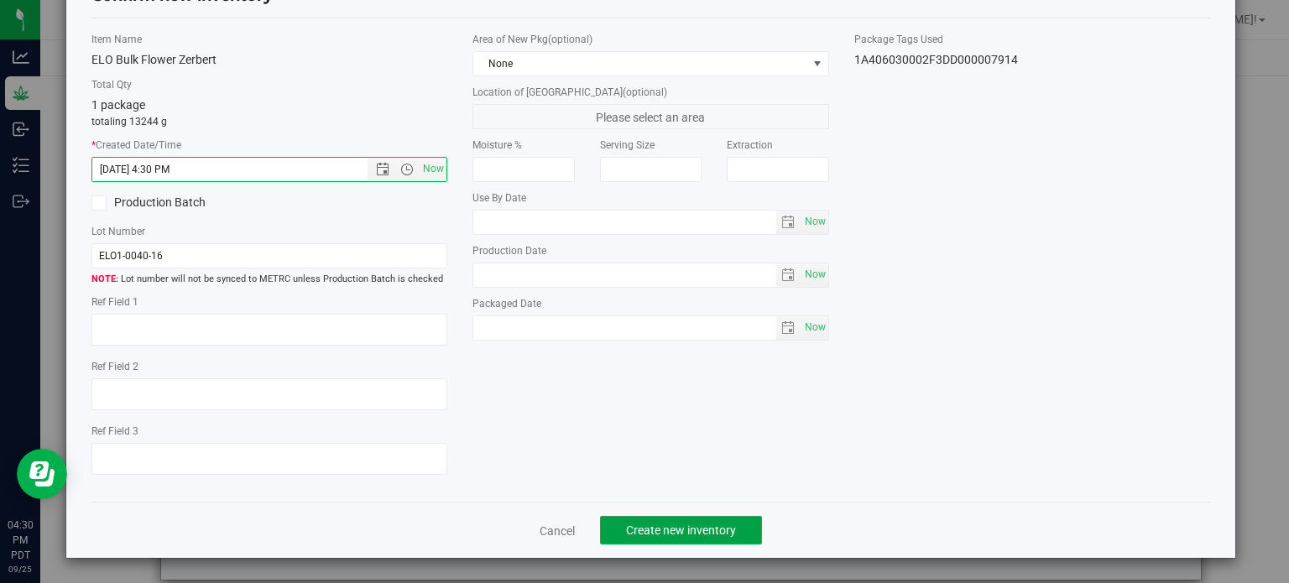
click at [633, 543] on button "Create new inventory" at bounding box center [681, 530] width 162 height 29
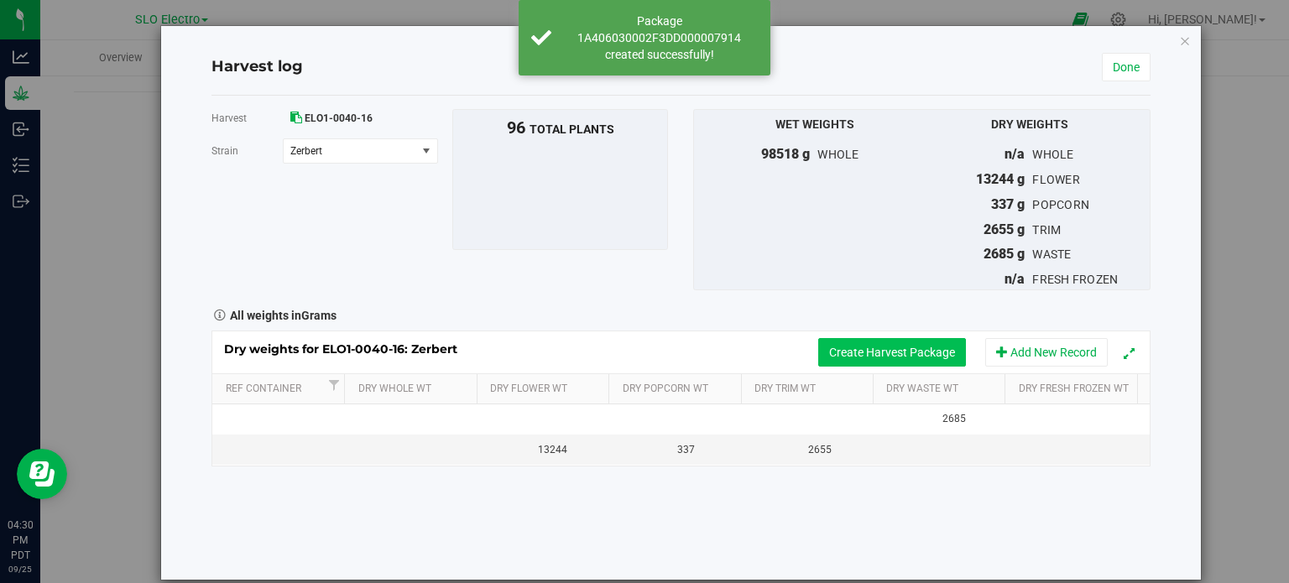
click at [886, 359] on button "Create Harvest Package" at bounding box center [892, 352] width 148 height 29
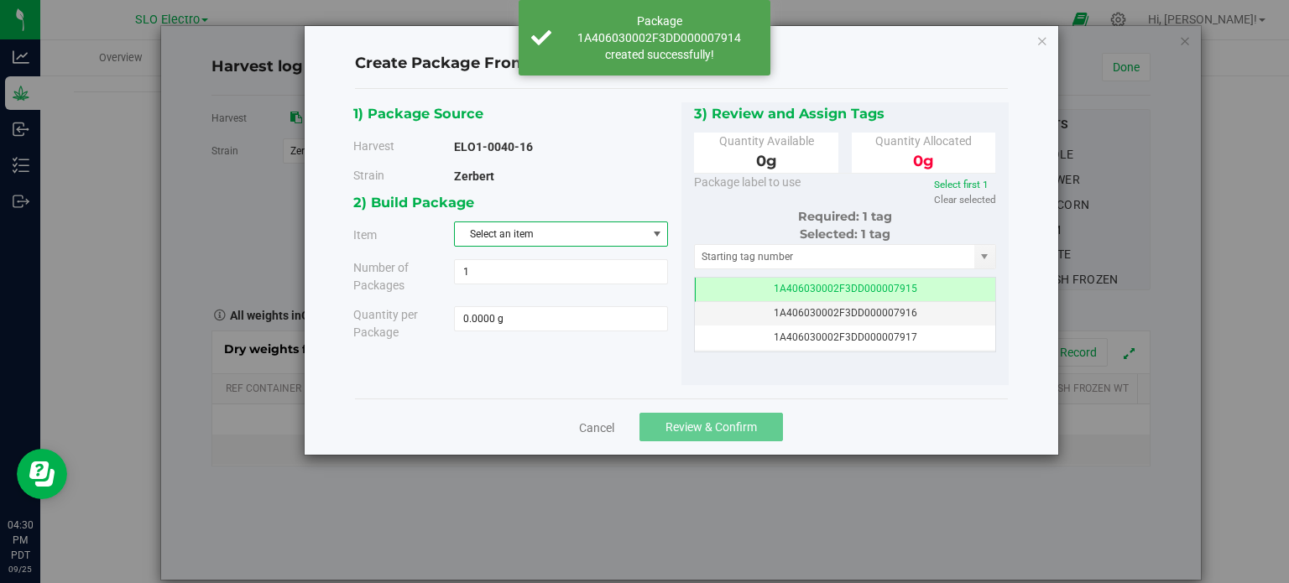
click at [576, 225] on span "Select an item" at bounding box center [550, 233] width 191 height 23
click at [543, 358] on span "ELO Smalls Flower Zerbert" at bounding box center [524, 354] width 118 height 22
click at [550, 321] on span at bounding box center [561, 318] width 214 height 25
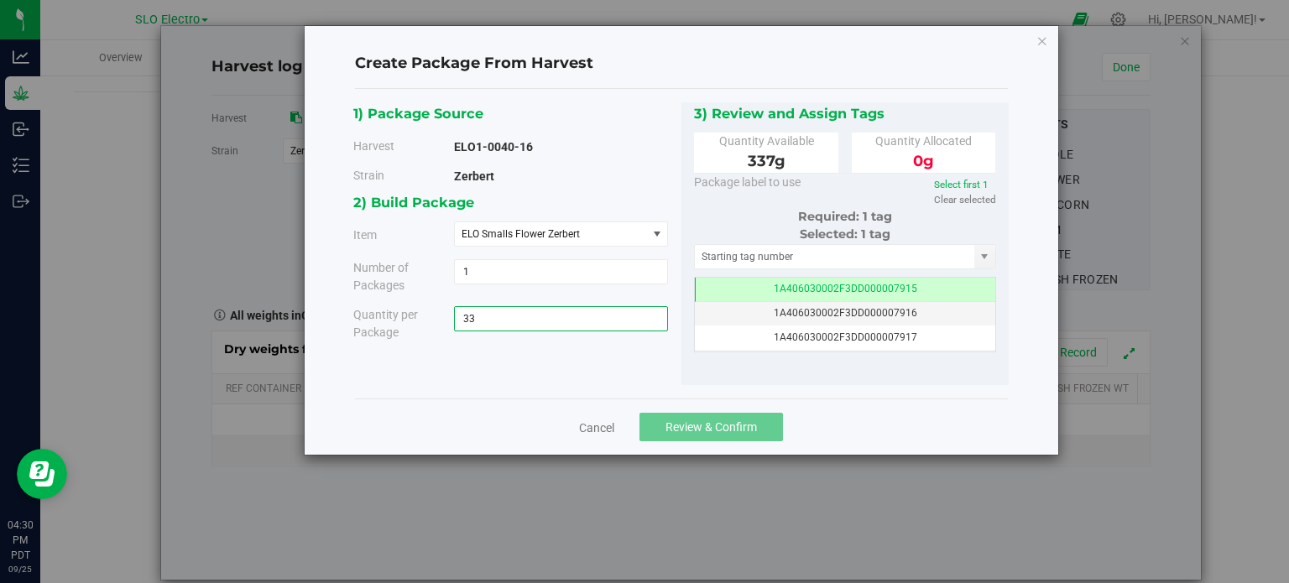
type input "337"
type input "337.0000 g"
click at [876, 422] on div "Cancel Review & Confirm" at bounding box center [681, 427] width 653 height 56
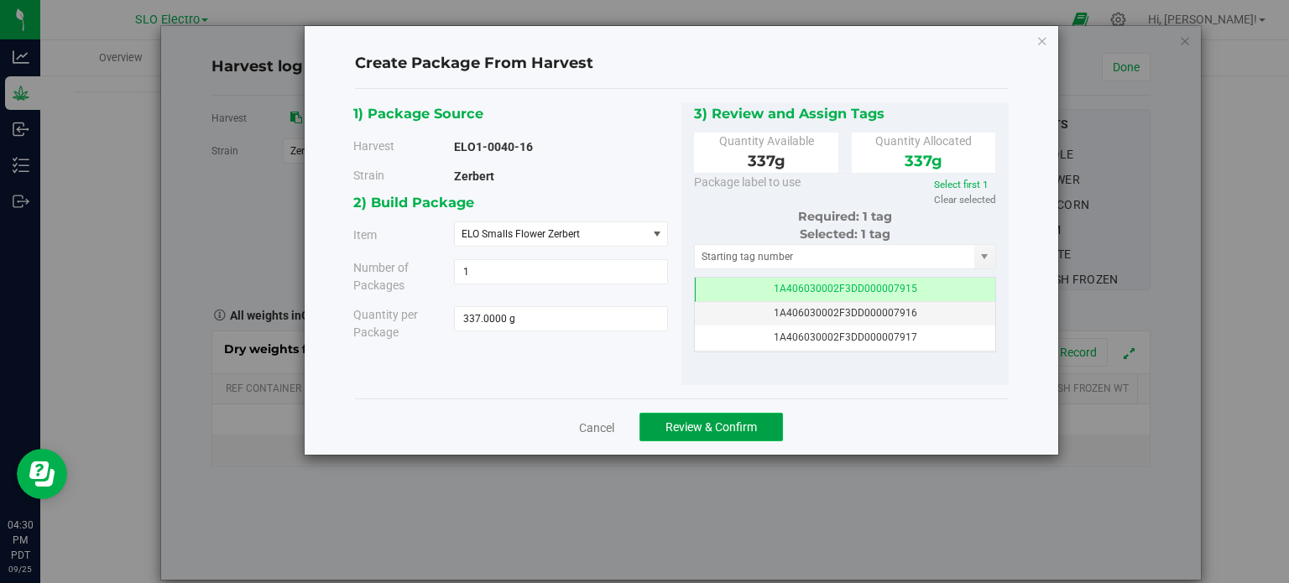
click at [727, 425] on span "Review & Confirm" at bounding box center [711, 426] width 91 height 13
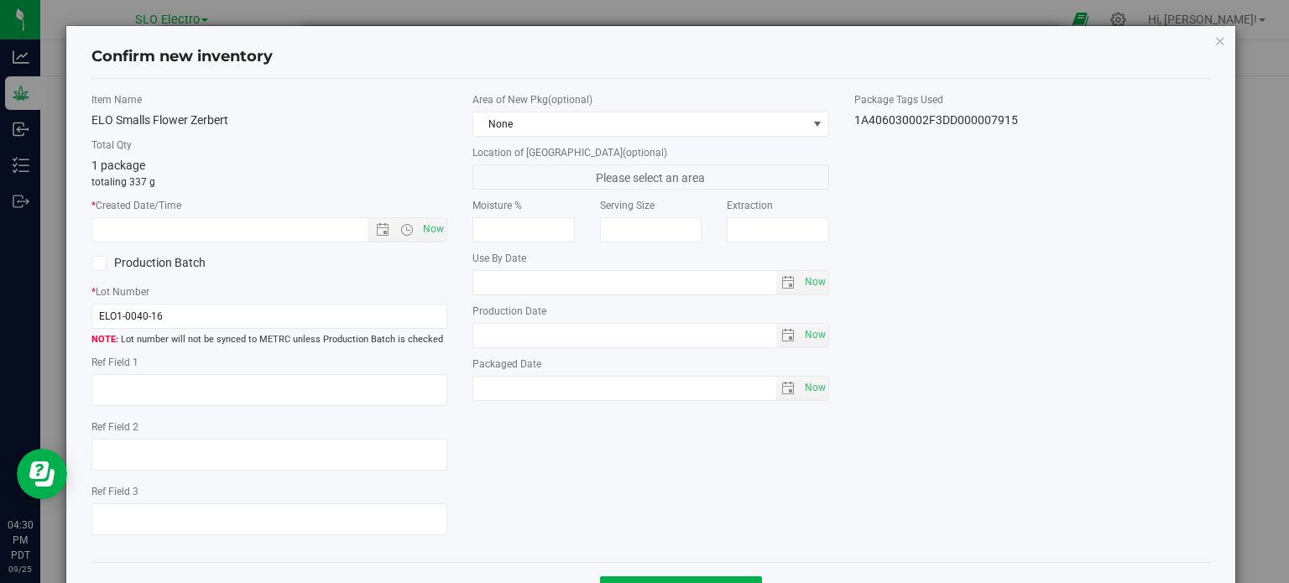
click at [426, 244] on div "Item Name ELO Smalls Flower Zerbert Total Qty 1 package totaling 337 g * Create…" at bounding box center [270, 320] width 382 height 457
click at [426, 238] on span "Now" at bounding box center [434, 229] width 29 height 24
type input "[DATE] 4:30 PM"
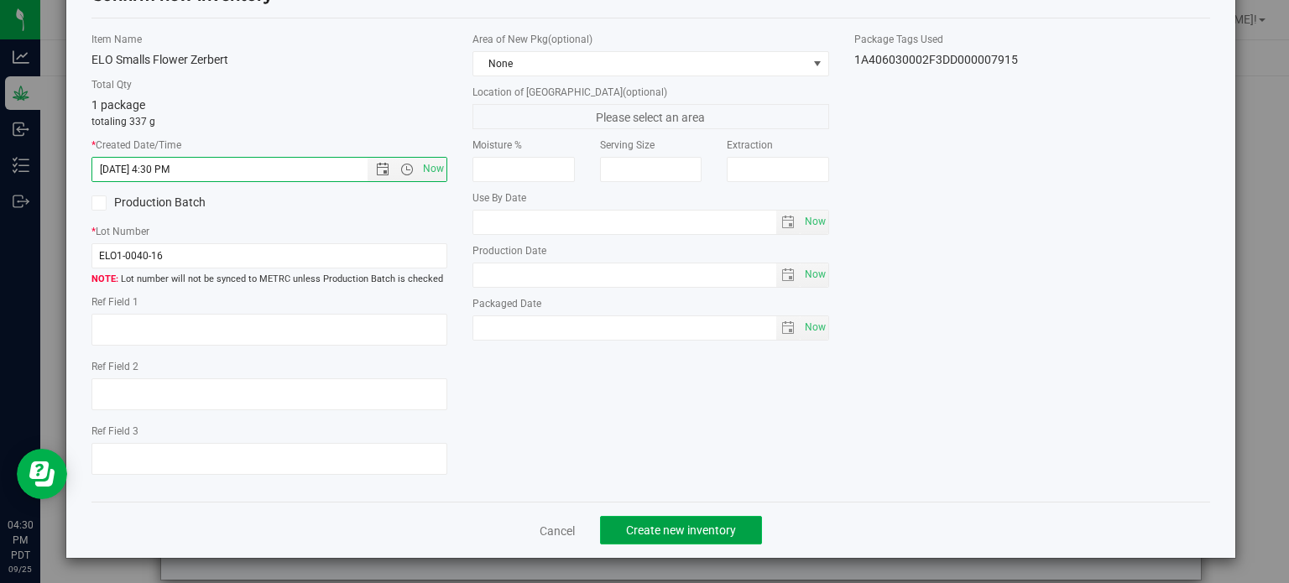
click at [640, 533] on span "Create new inventory" at bounding box center [681, 530] width 110 height 13
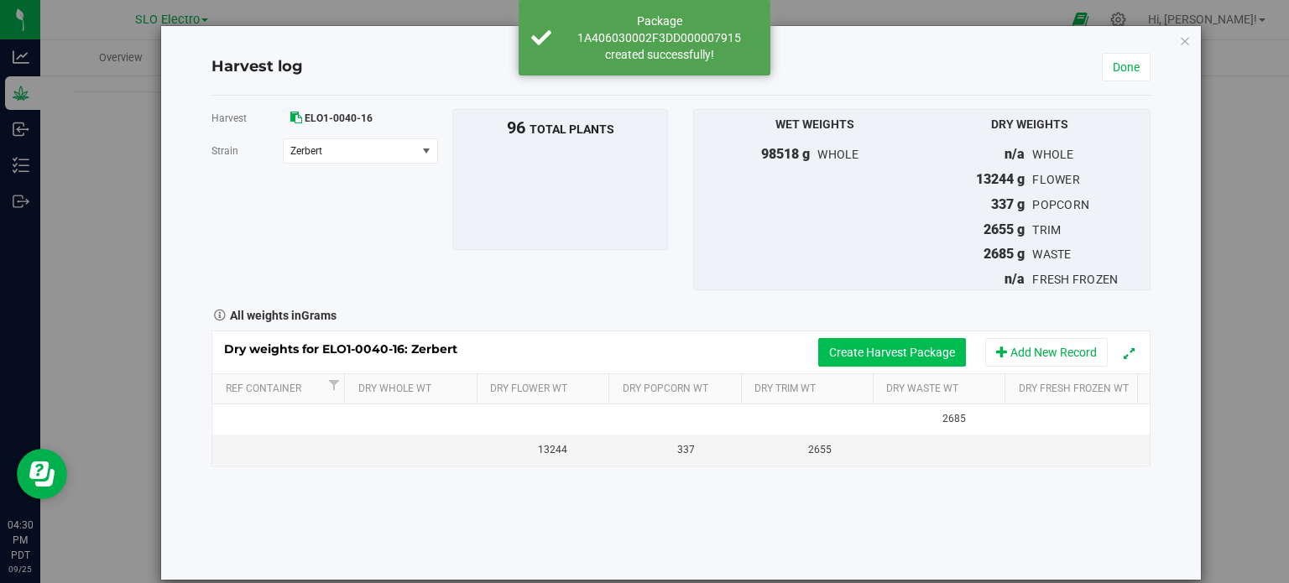
click at [886, 355] on button "Create Harvest Package" at bounding box center [892, 352] width 148 height 29
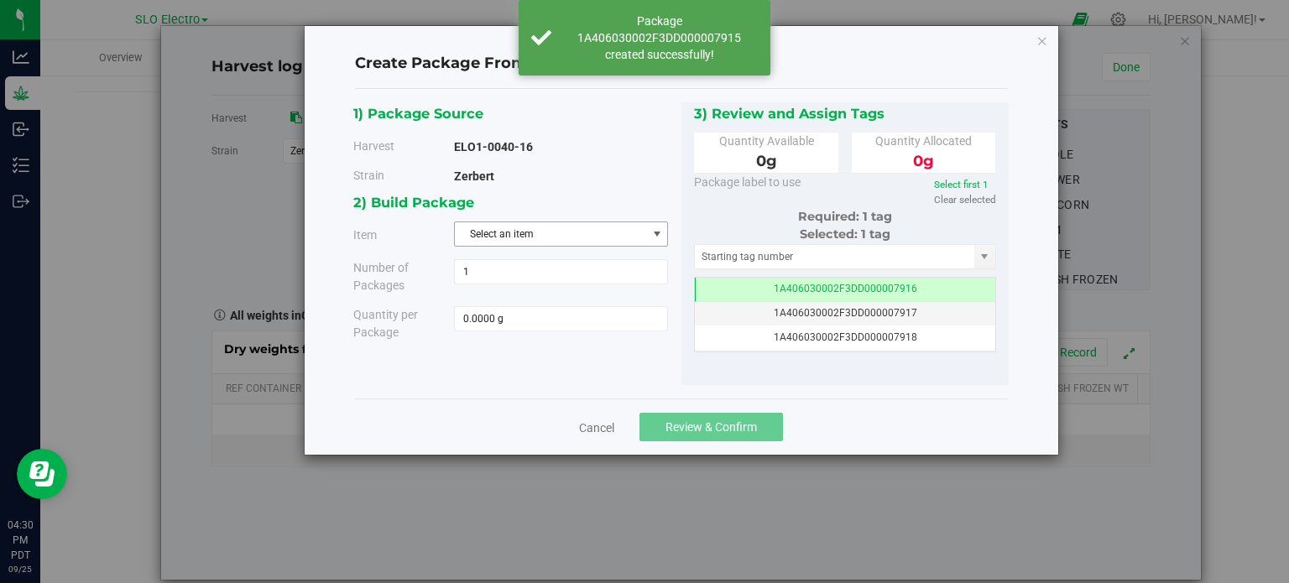
click at [611, 238] on span "Select an item" at bounding box center [550, 233] width 191 height 23
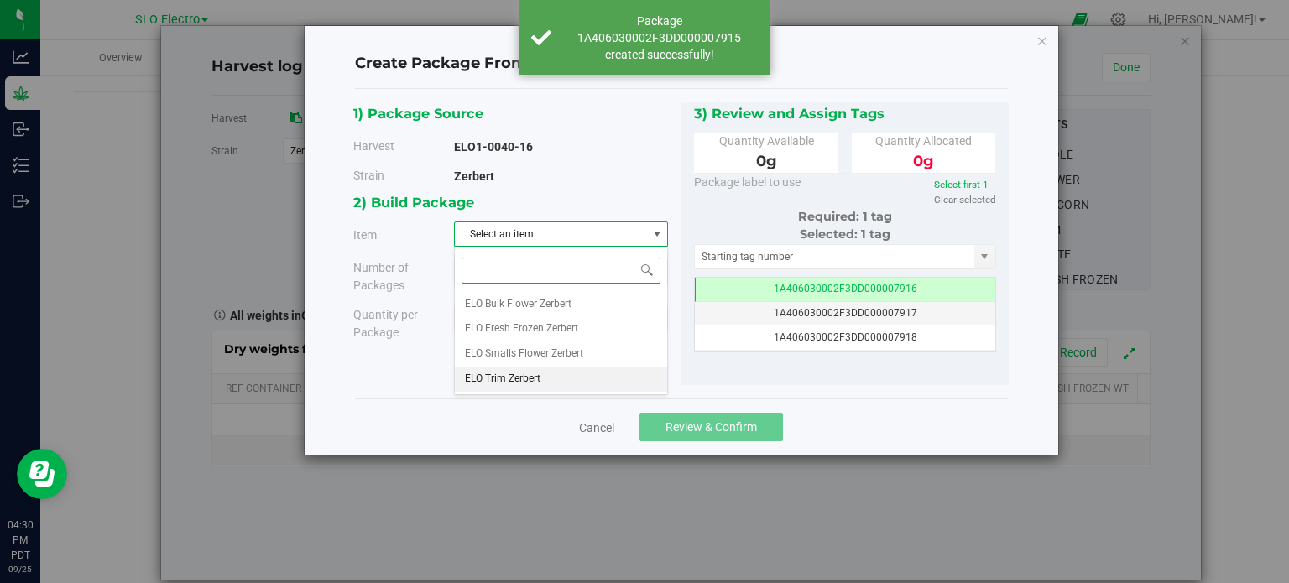
click at [515, 381] on span "ELO Trim Zerbert" at bounding box center [503, 379] width 76 height 22
click at [558, 312] on span at bounding box center [561, 318] width 214 height 25
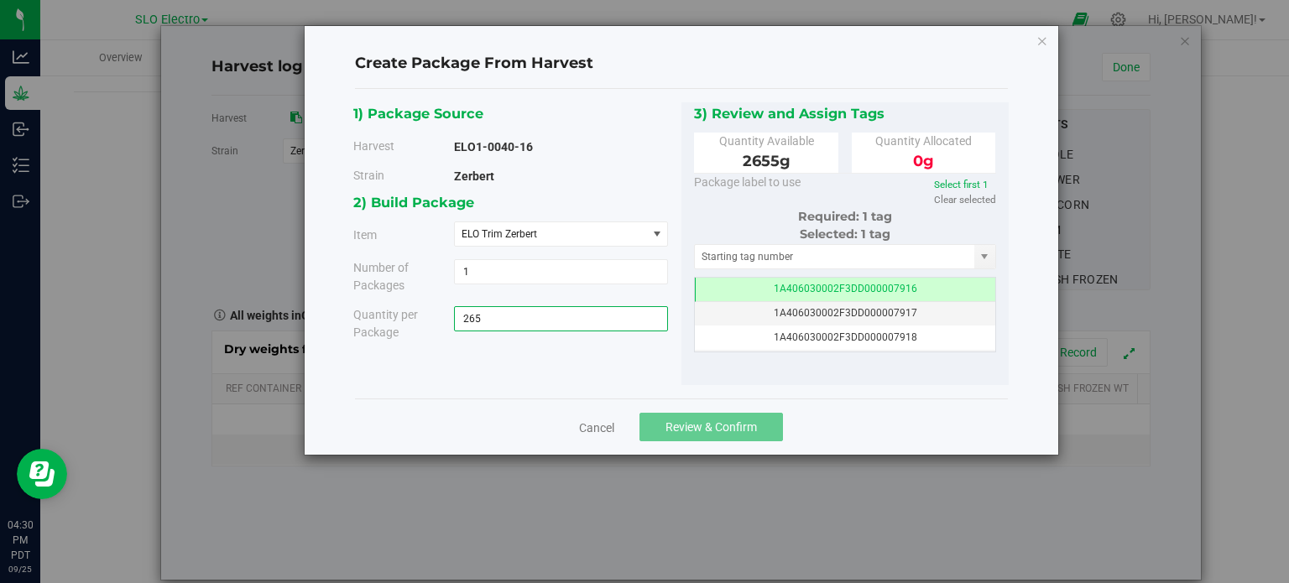
type input "2655"
type input "2655.0000 g"
click at [896, 411] on div "Cancel Review & Confirm" at bounding box center [681, 427] width 653 height 56
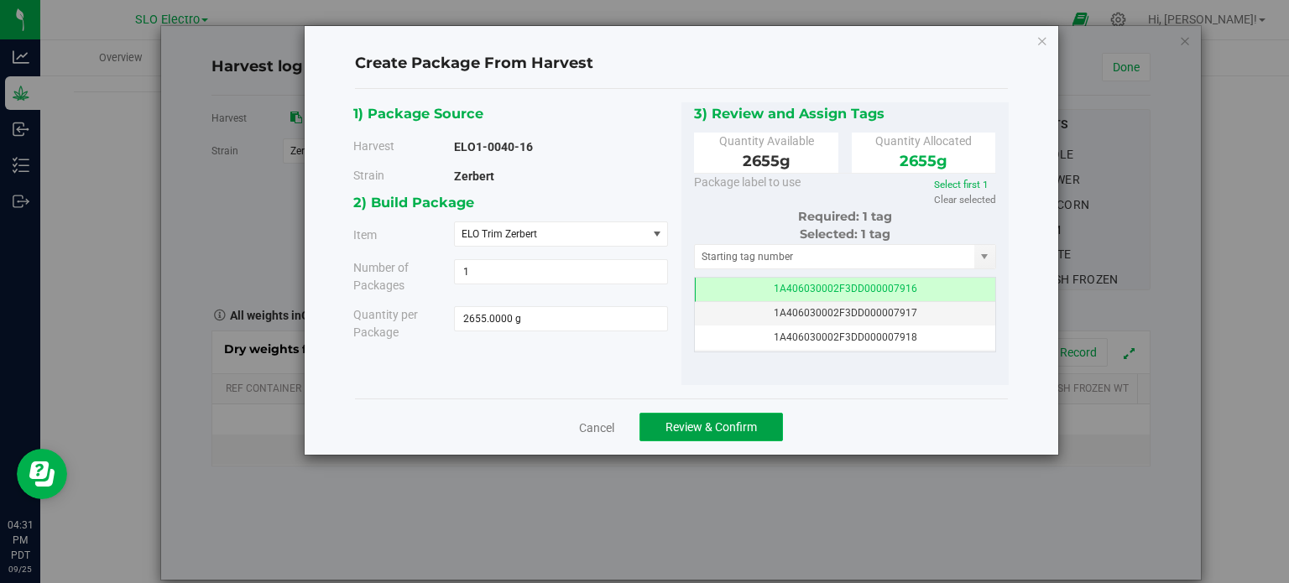
click at [743, 427] on span "Review & Confirm" at bounding box center [711, 426] width 91 height 13
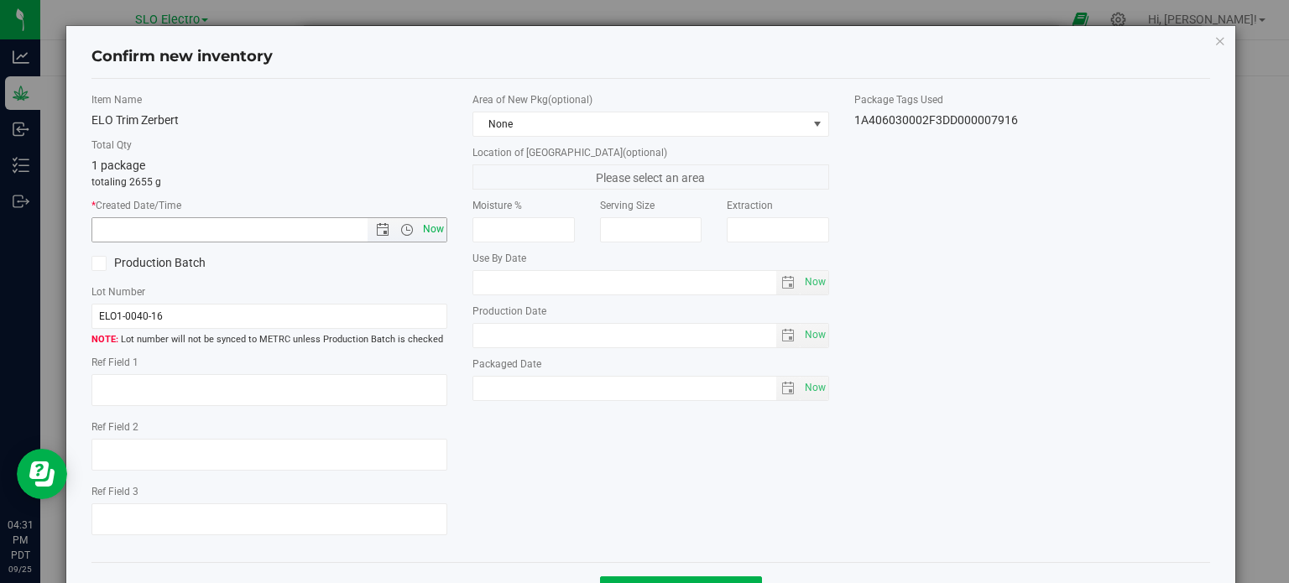
click at [430, 238] on span "Now" at bounding box center [434, 229] width 29 height 24
type input "[DATE] 4:31 PM"
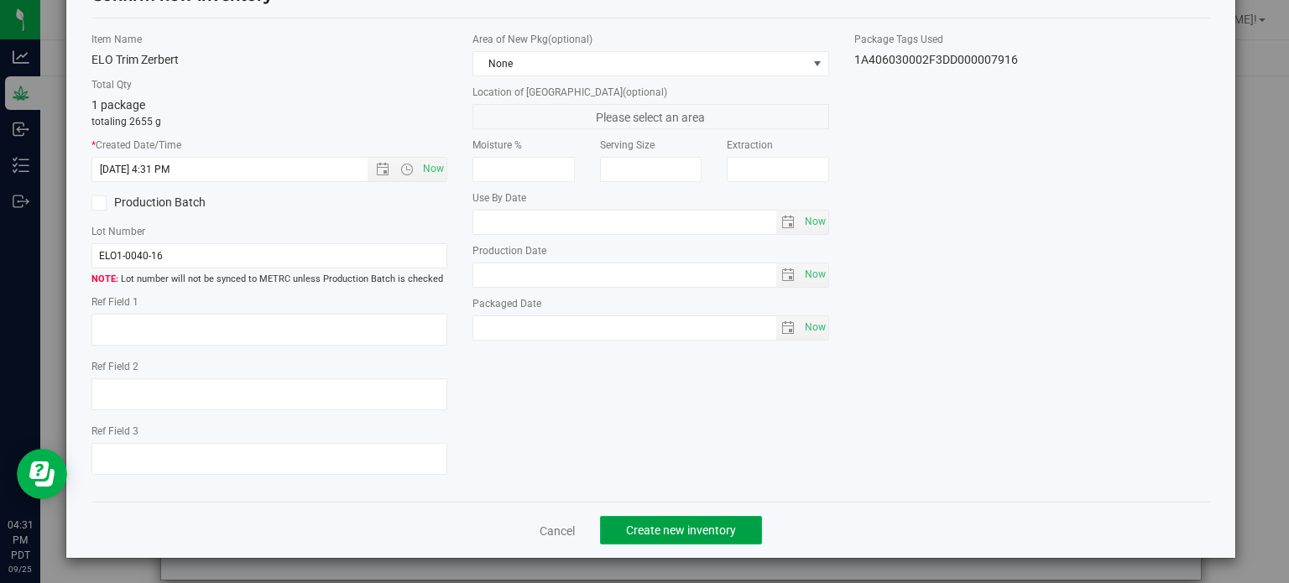
click at [668, 518] on button "Create new inventory" at bounding box center [681, 530] width 162 height 29
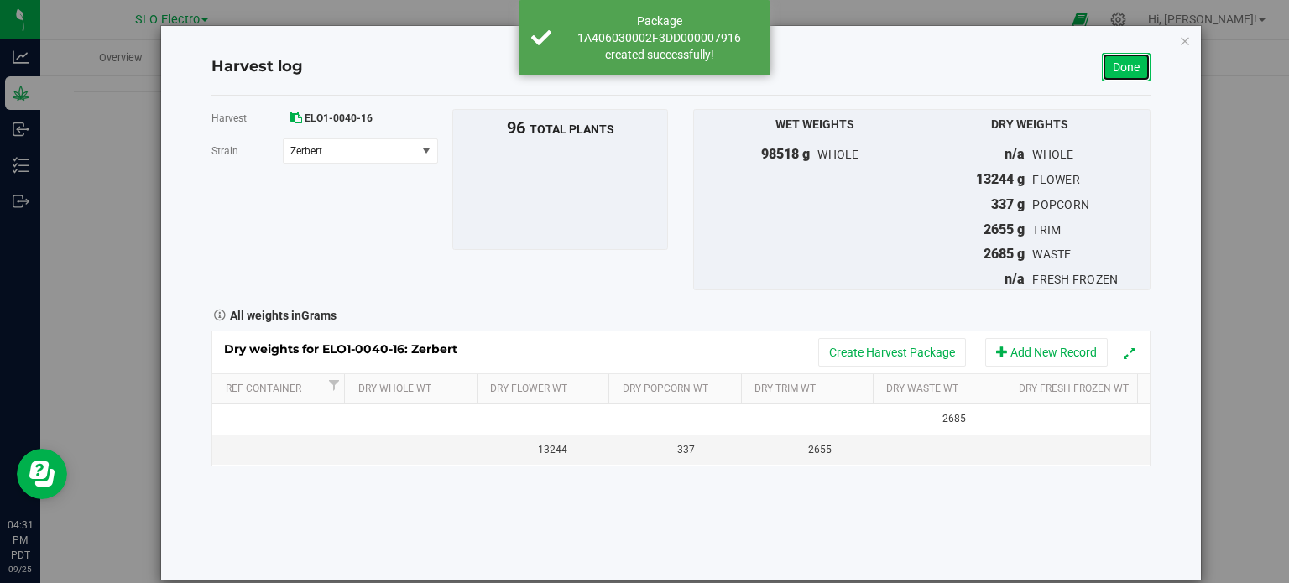
click at [1126, 73] on link "Done" at bounding box center [1126, 67] width 49 height 29
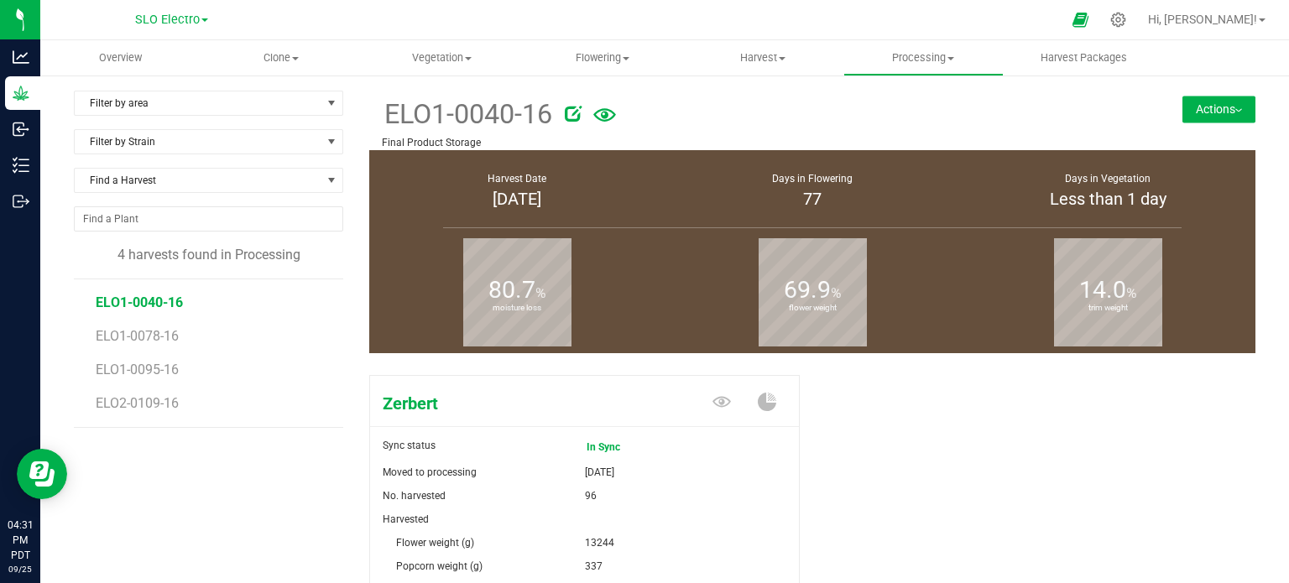
click at [1183, 107] on button "Actions" at bounding box center [1219, 109] width 73 height 27
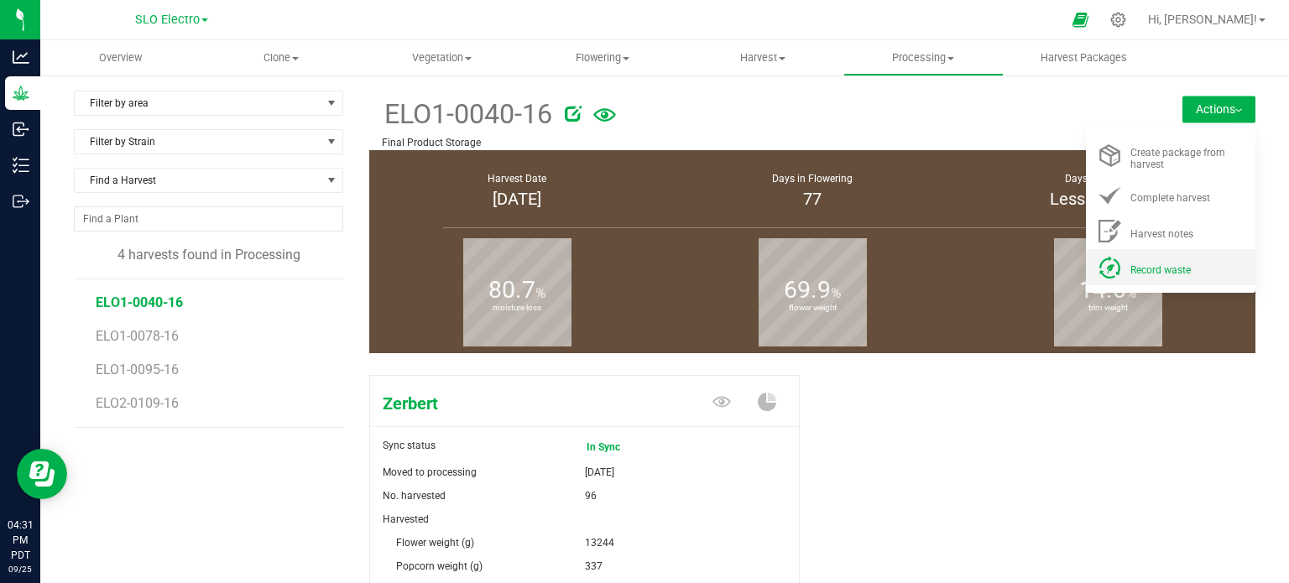
click at [1146, 274] on span "Record waste" at bounding box center [1160, 270] width 60 height 12
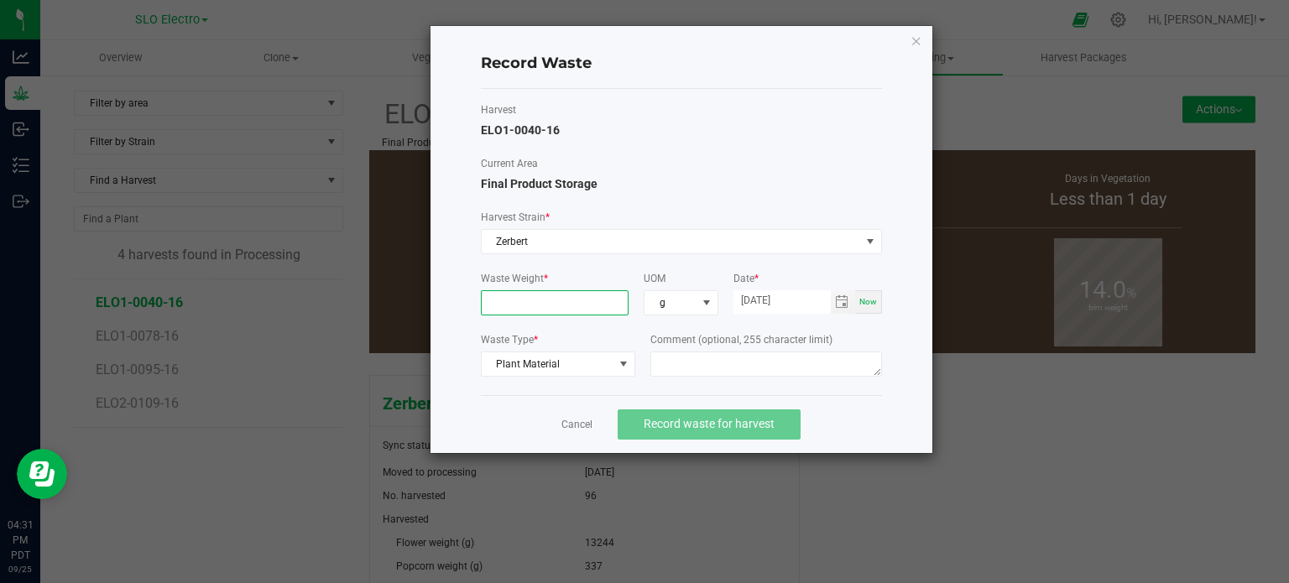
click at [519, 302] on input at bounding box center [555, 302] width 147 height 23
type input "2685.0000 g"
click at [843, 430] on div "Cancel Record waste for harvest" at bounding box center [681, 424] width 401 height 58
click at [776, 414] on button "Record waste for harvest" at bounding box center [709, 425] width 183 height 30
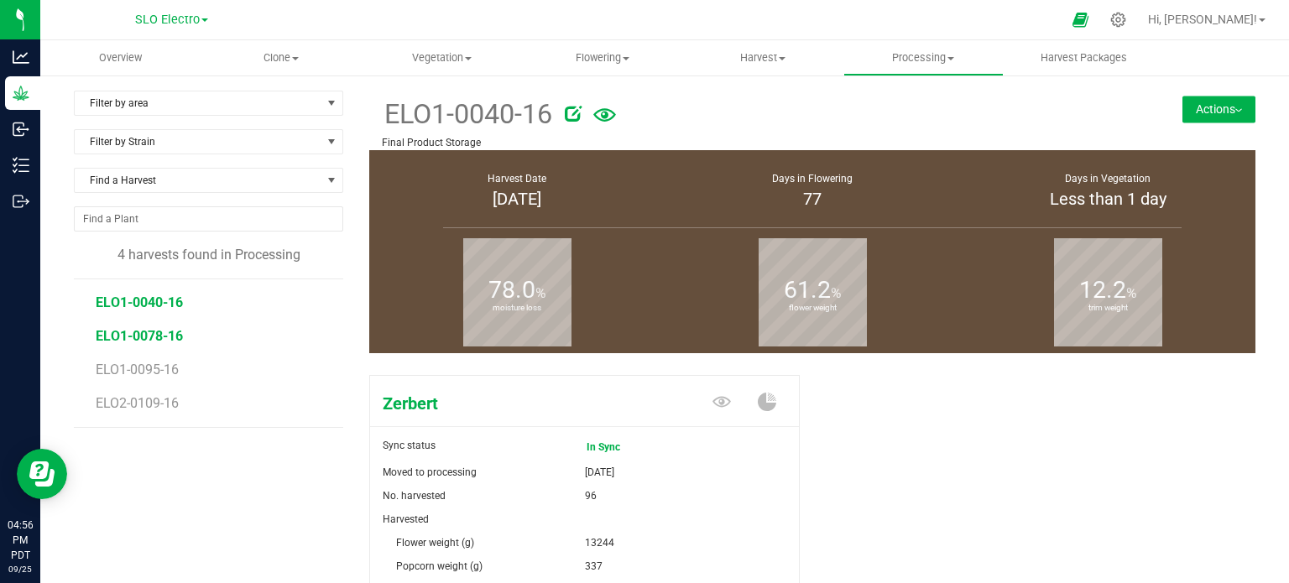
click at [155, 335] on span "ELO1-0078-16" at bounding box center [139, 336] width 87 height 16
click at [161, 377] on li "ELO1-0095-16" at bounding box center [214, 364] width 236 height 34
click at [161, 402] on span "ELO2-0109-16" at bounding box center [139, 403] width 87 height 16
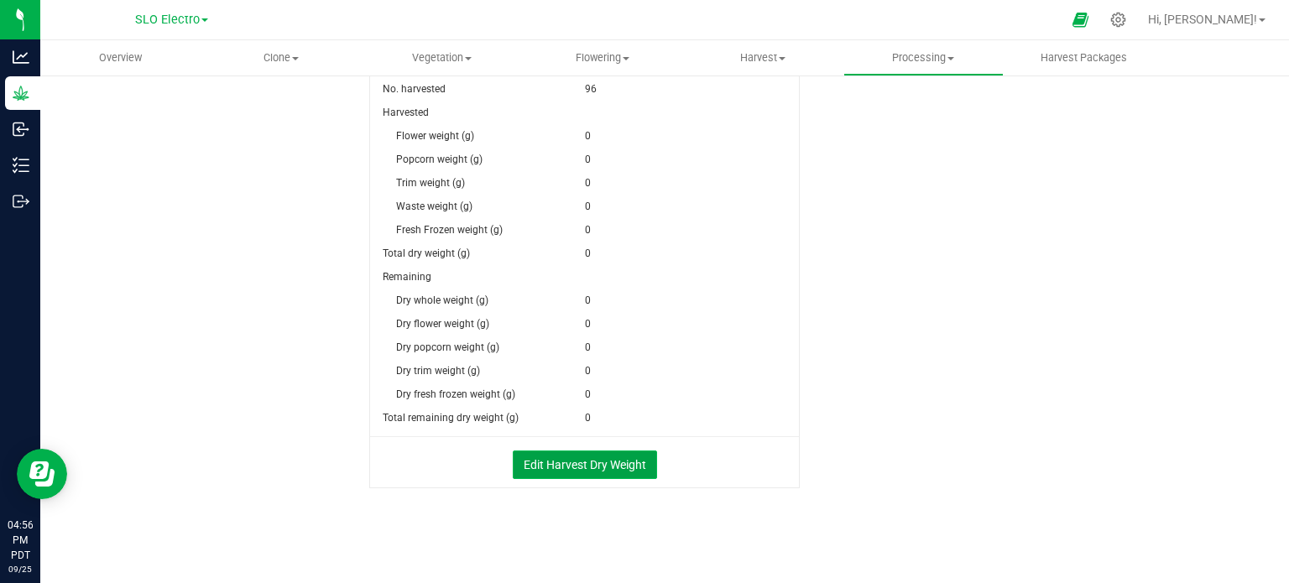
click at [580, 471] on button "Edit Harvest Dry Weight" at bounding box center [585, 465] width 144 height 29
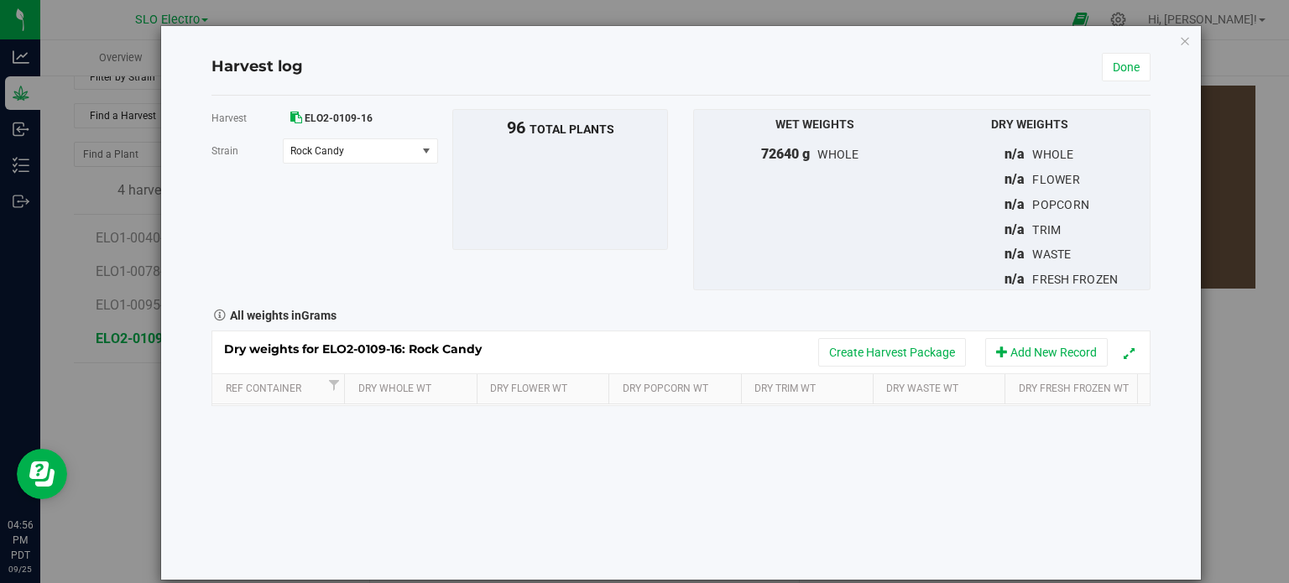
scroll to position [407, 0]
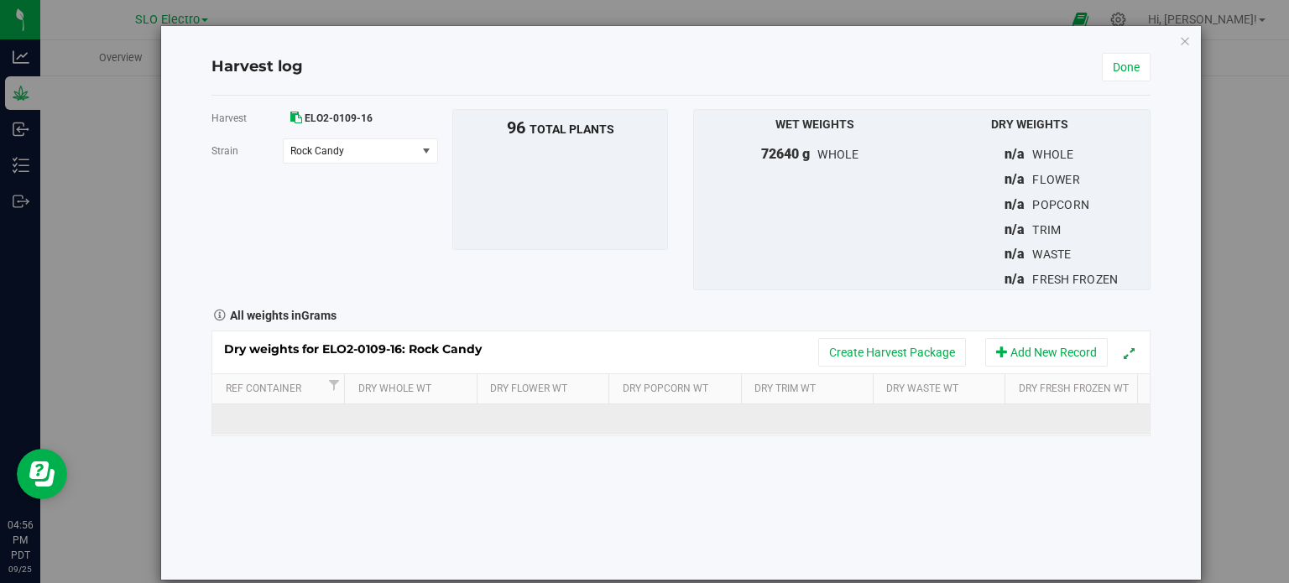
click at [545, 416] on td at bounding box center [547, 420] width 134 height 30
type input "4540"
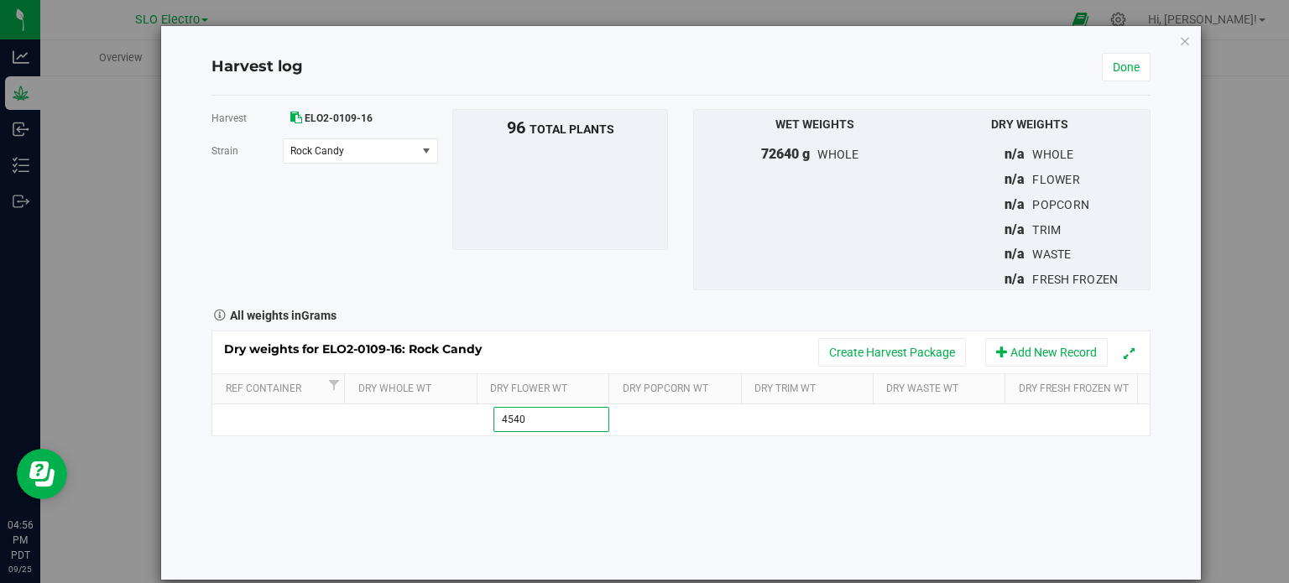
click at [1049, 489] on div "Harvest ELO2-0109-16 [GEOGRAPHIC_DATA] Rock Candy Select strain Rock Candy To b…" at bounding box center [680, 338] width 939 height 484
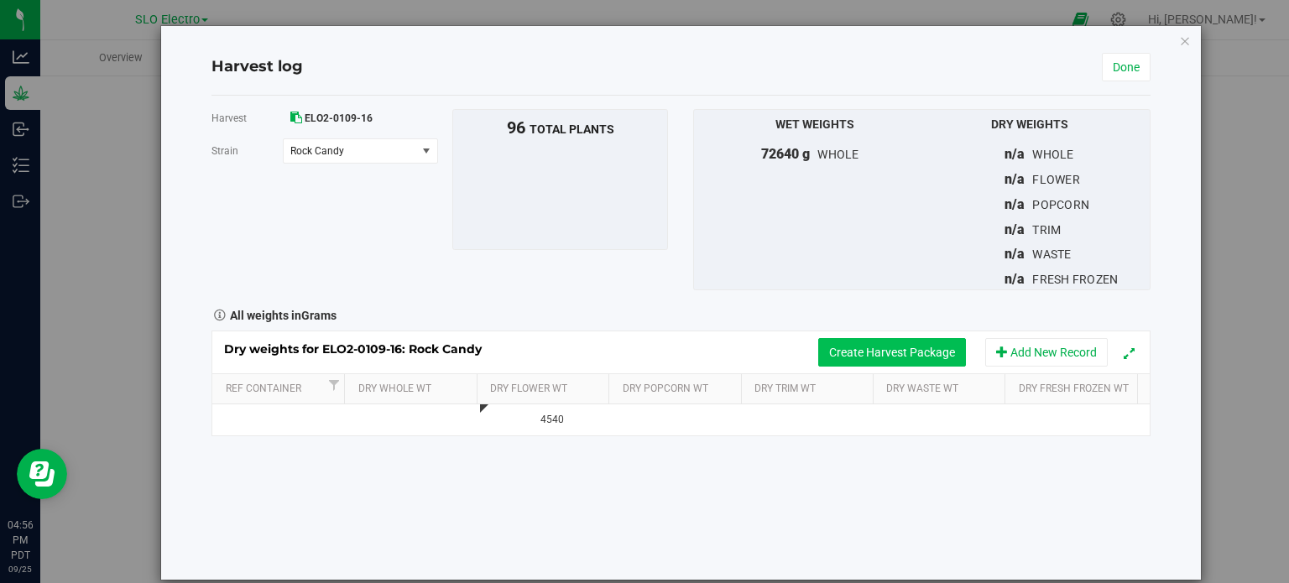
click at [903, 352] on button "Create Harvest Package" at bounding box center [892, 352] width 148 height 29
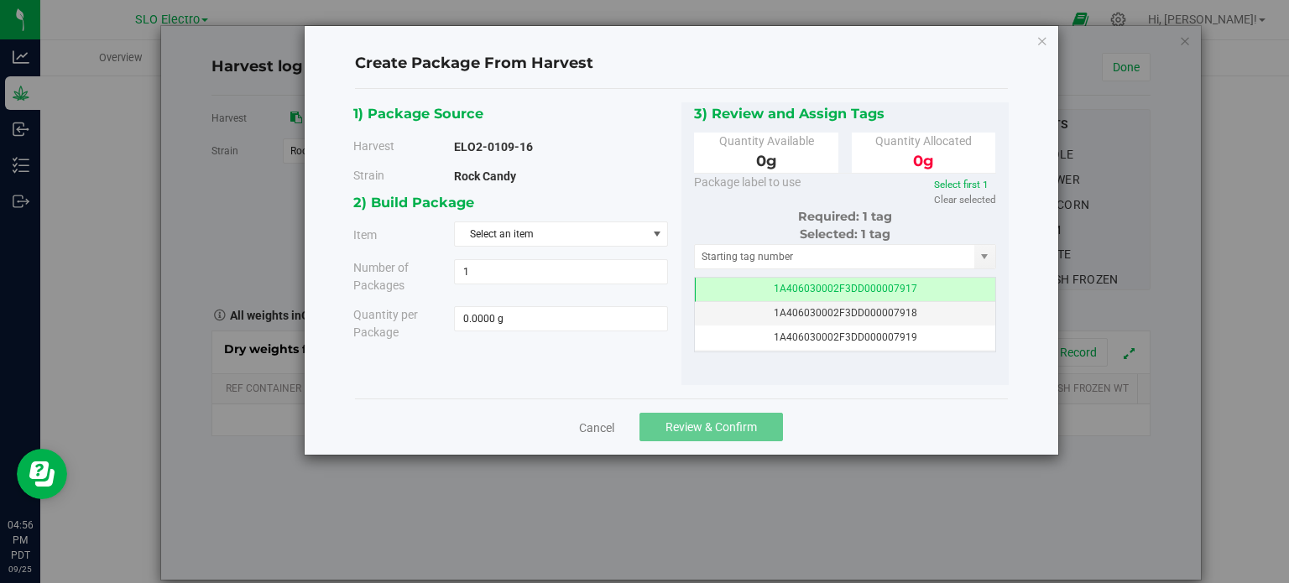
click at [613, 219] on div "2) Build Package Item Select an item ELO Bulk Flower Rock Candy ELO Smalls Flow…" at bounding box center [517, 272] width 328 height 162
click at [600, 227] on span "Select an item" at bounding box center [550, 233] width 191 height 23
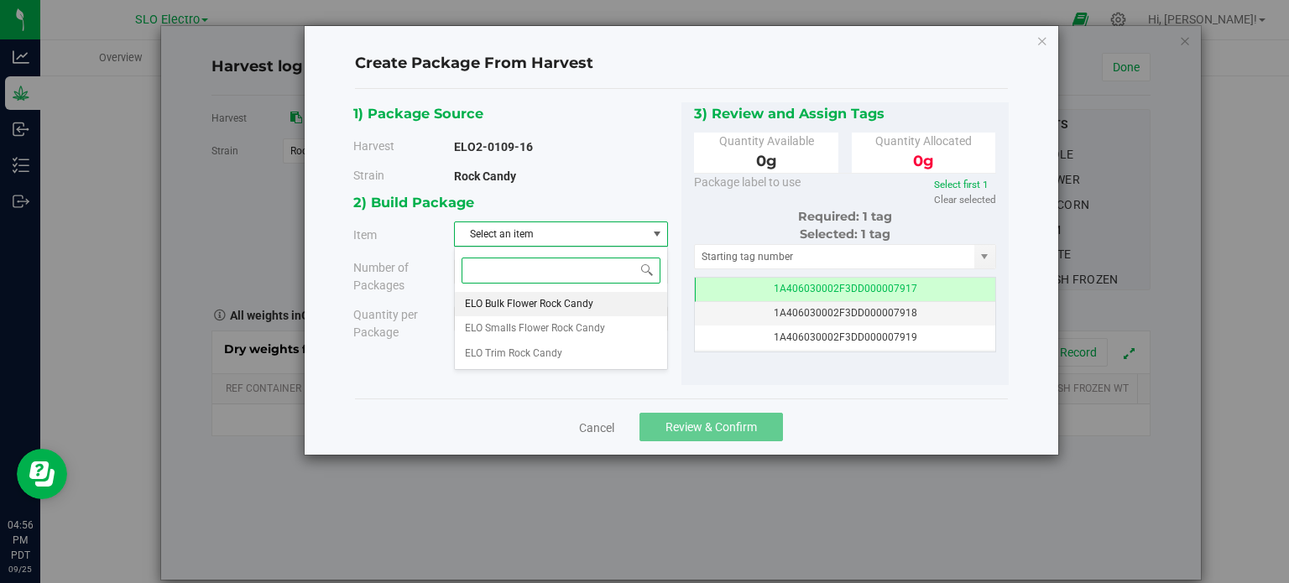
click at [562, 305] on span "ELO Bulk Flower Rock Candy" at bounding box center [529, 305] width 128 height 22
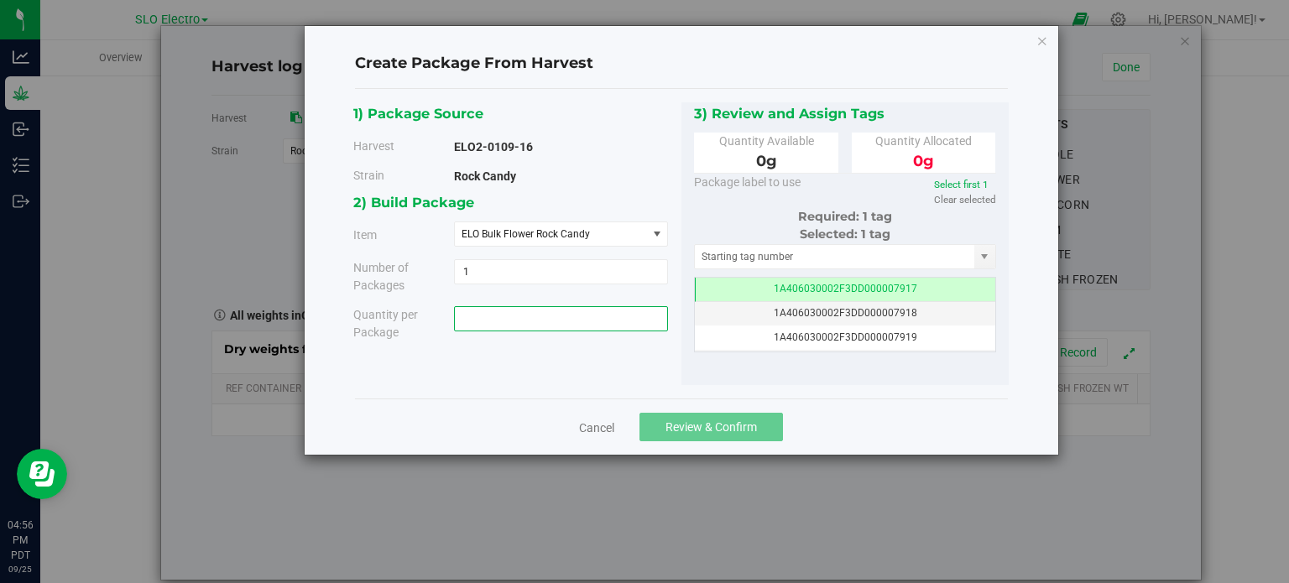
click at [542, 316] on span at bounding box center [561, 318] width 214 height 25
type input "4540"
type input "4540.0000 g"
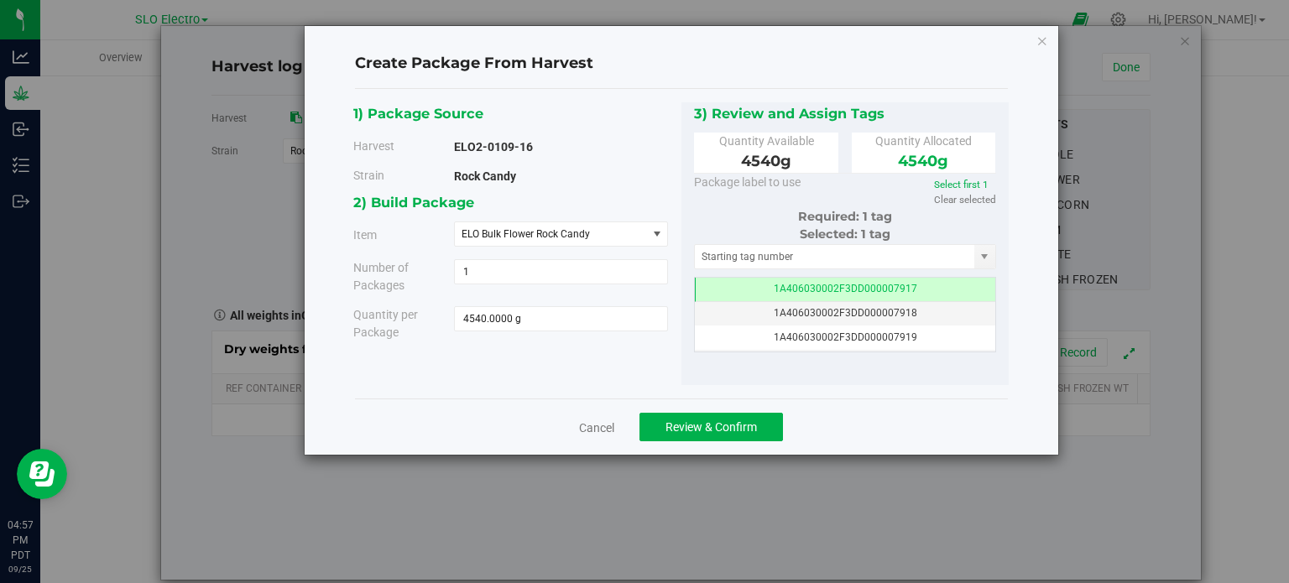
click at [916, 409] on div "Cancel Review & Confirm" at bounding box center [681, 427] width 653 height 56
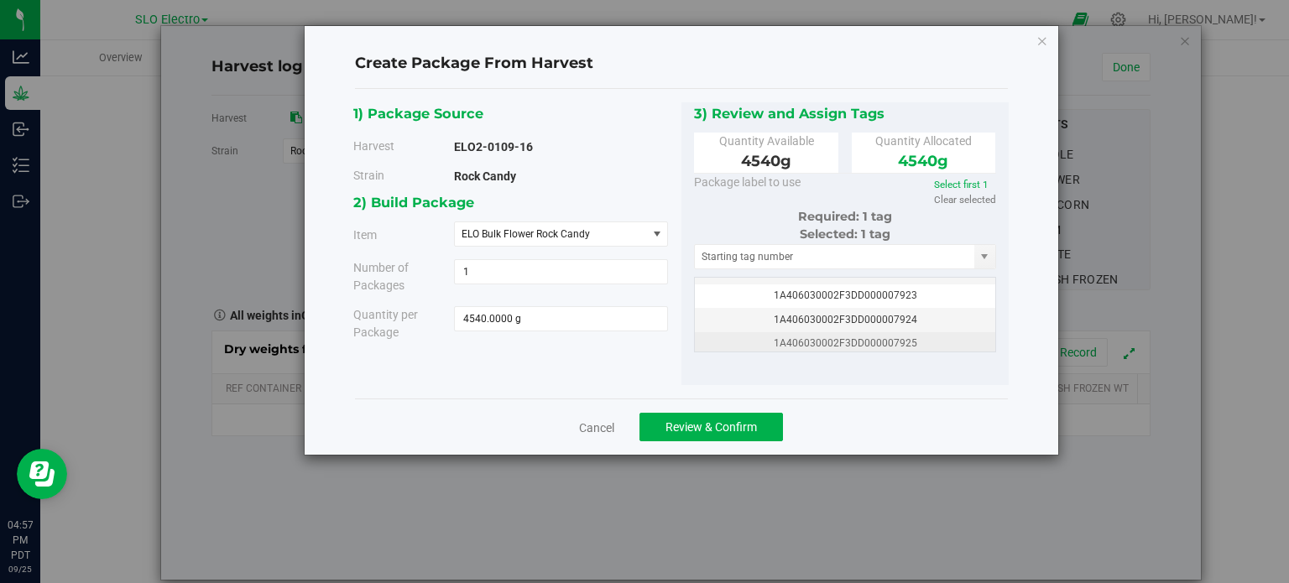
scroll to position [168, 0]
click at [918, 337] on td "1A406030002F3DD000007926" at bounding box center [845, 339] width 301 height 24
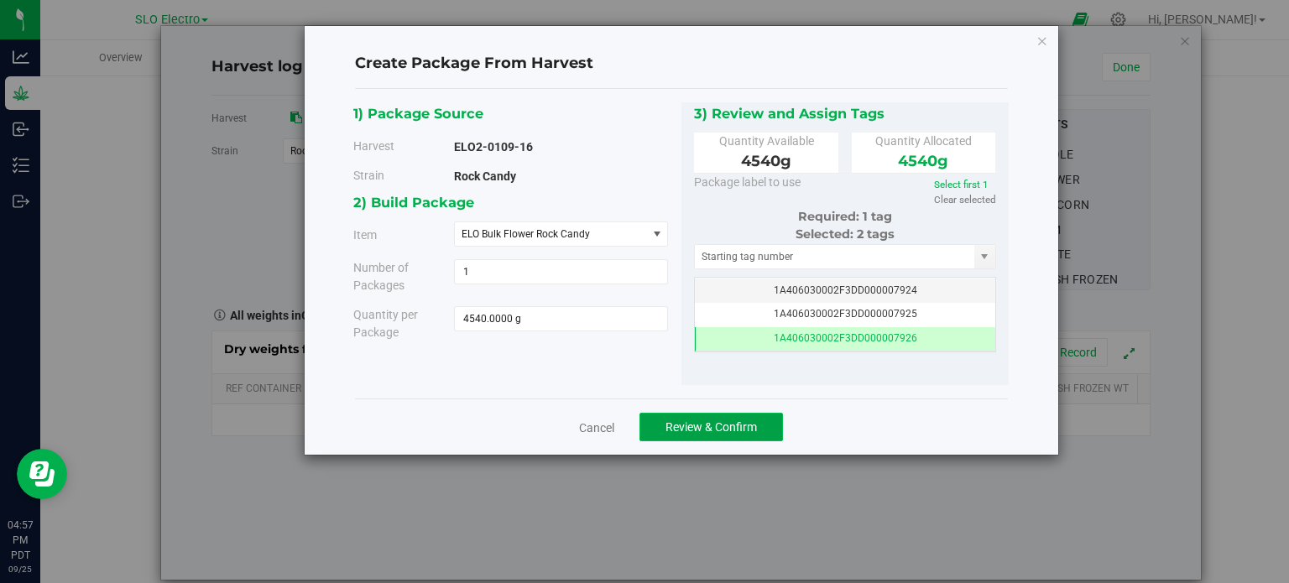
click at [769, 431] on button "Review & Confirm" at bounding box center [712, 427] width 144 height 29
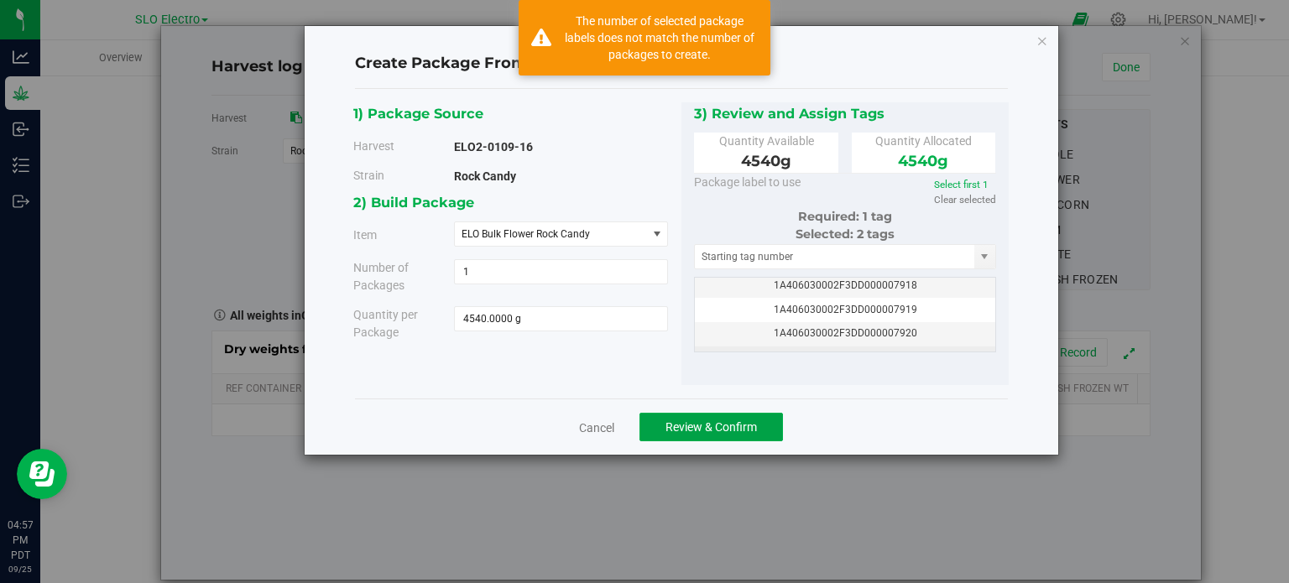
scroll to position [0, 0]
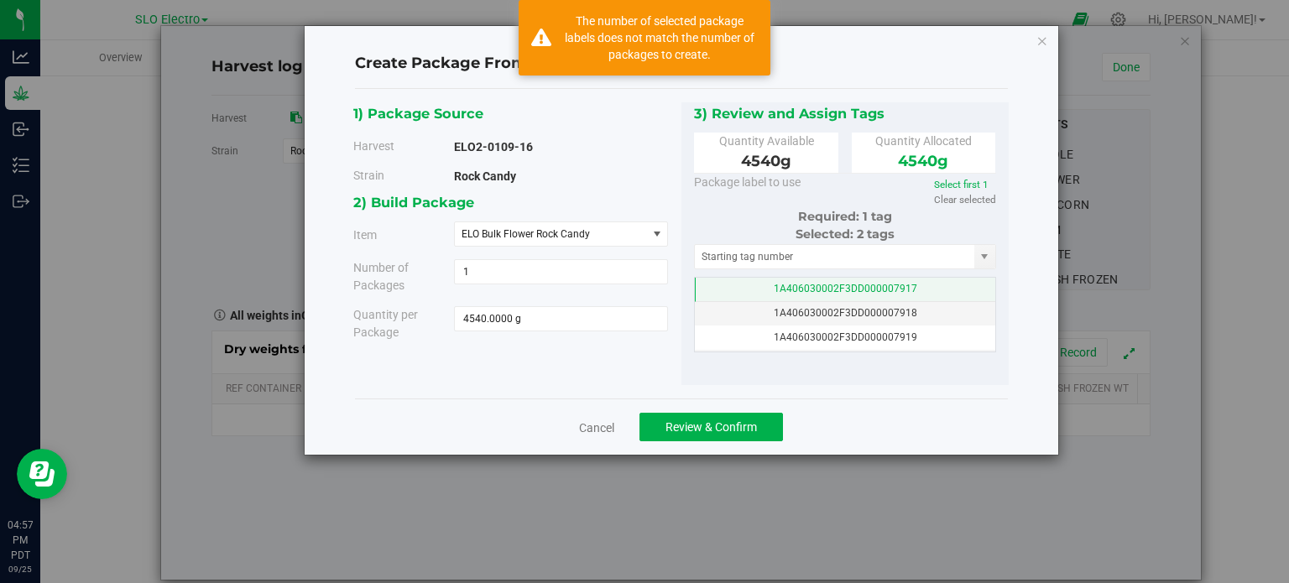
click at [930, 288] on td "1A406030002F3DD000007917" at bounding box center [845, 290] width 301 height 24
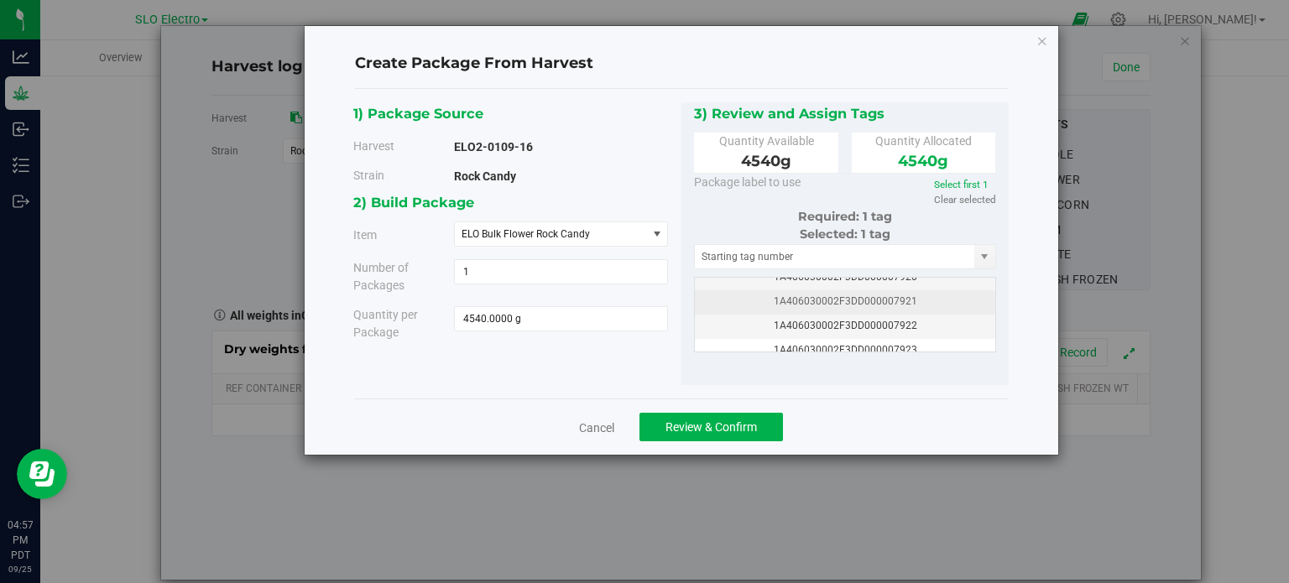
scroll to position [168, 0]
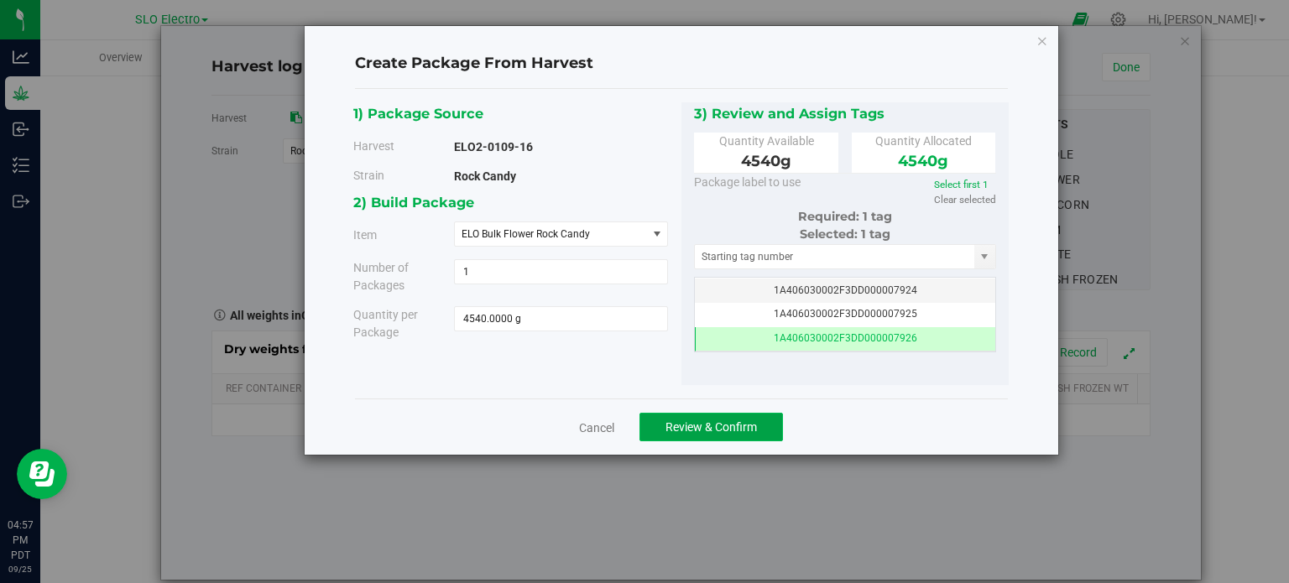
click at [749, 420] on span "Review & Confirm" at bounding box center [711, 426] width 91 height 13
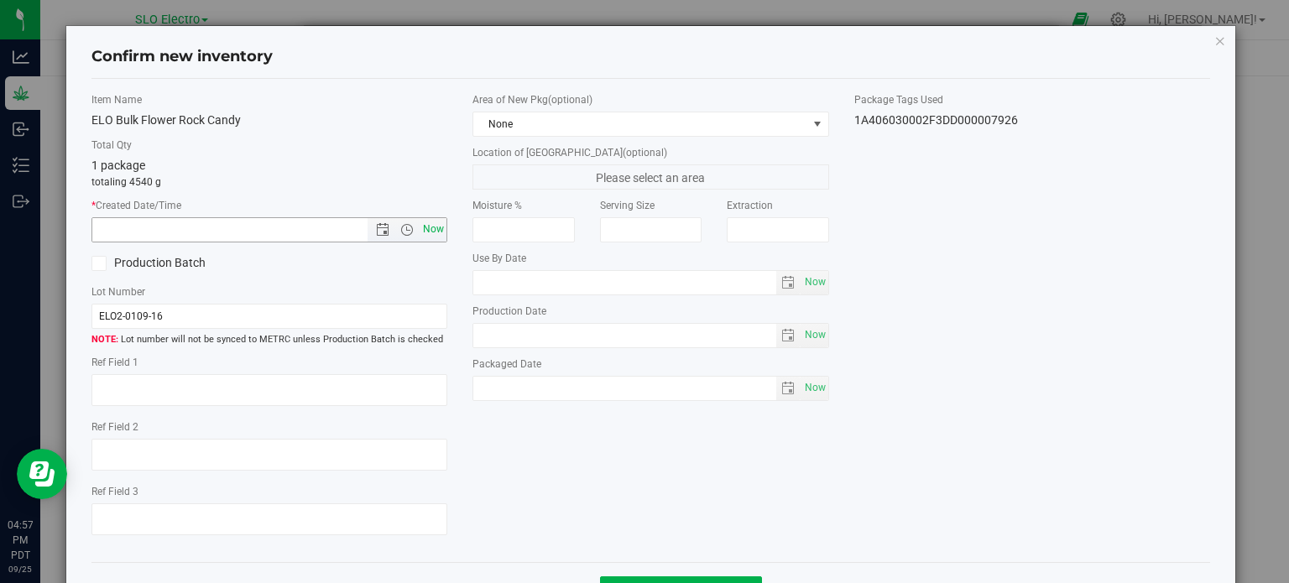
click at [440, 233] on span "Now" at bounding box center [434, 229] width 29 height 24
type input "[DATE] 4:57 PM"
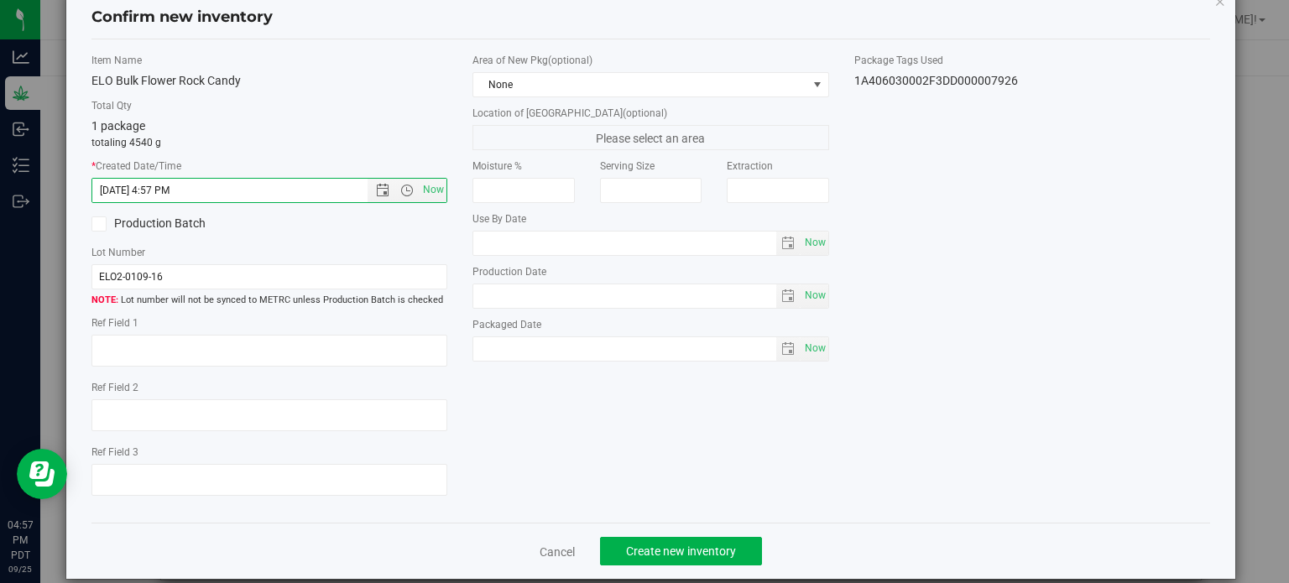
scroll to position [60, 0]
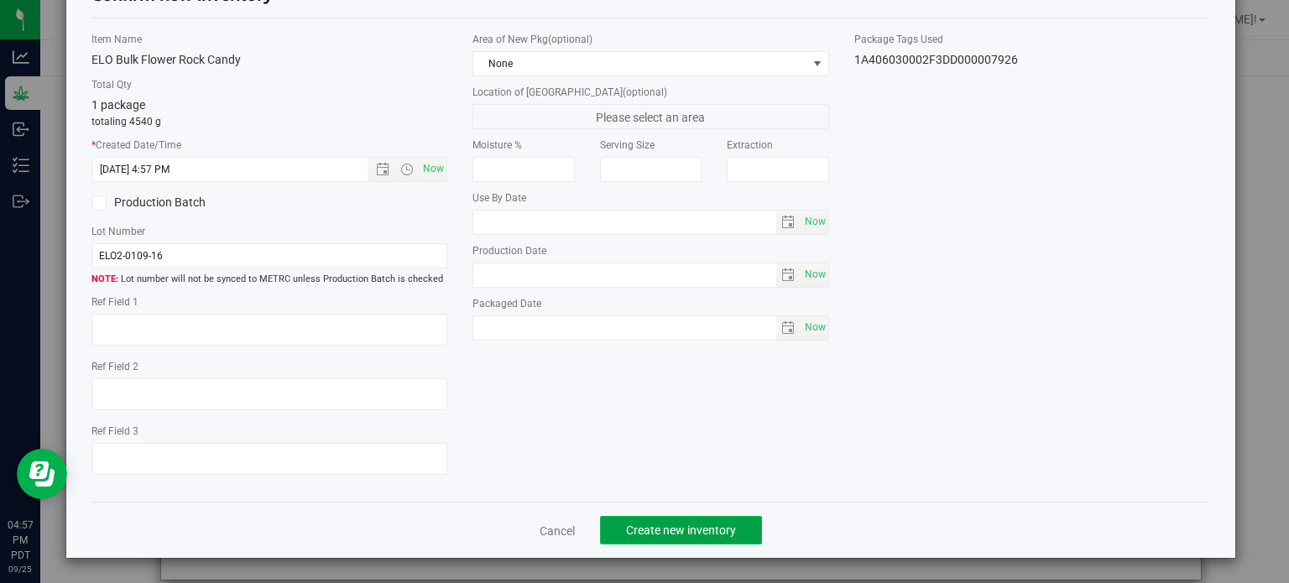
click at [644, 525] on span "Create new inventory" at bounding box center [681, 530] width 110 height 13
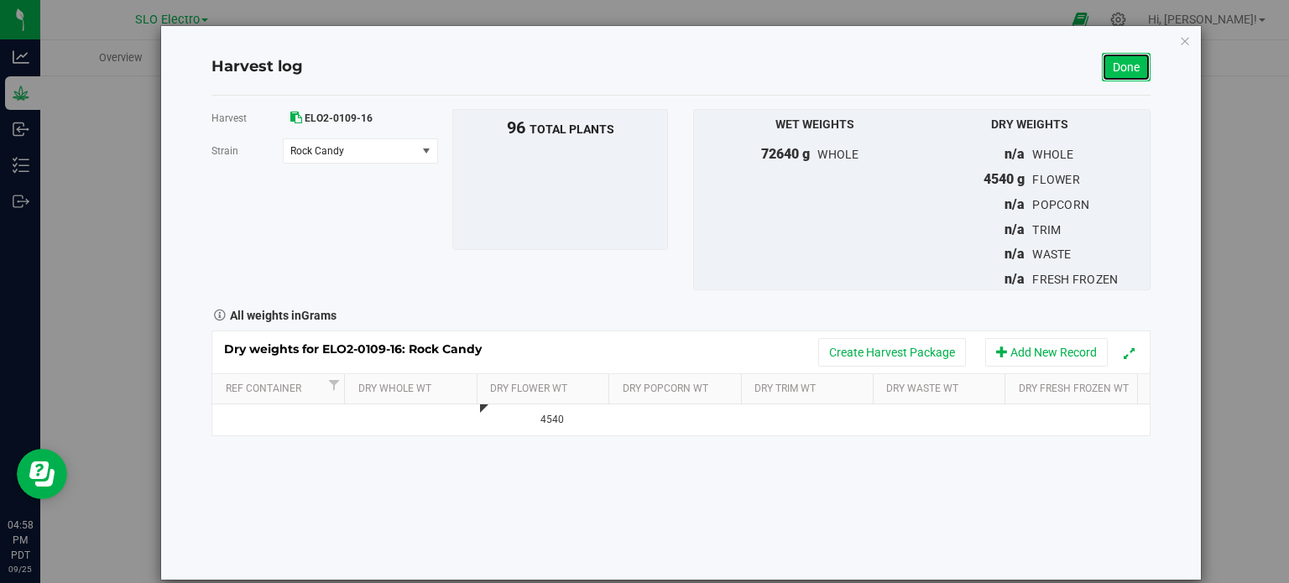
click at [1125, 63] on link "Done" at bounding box center [1126, 67] width 49 height 29
